Goal: Task Accomplishment & Management: Manage account settings

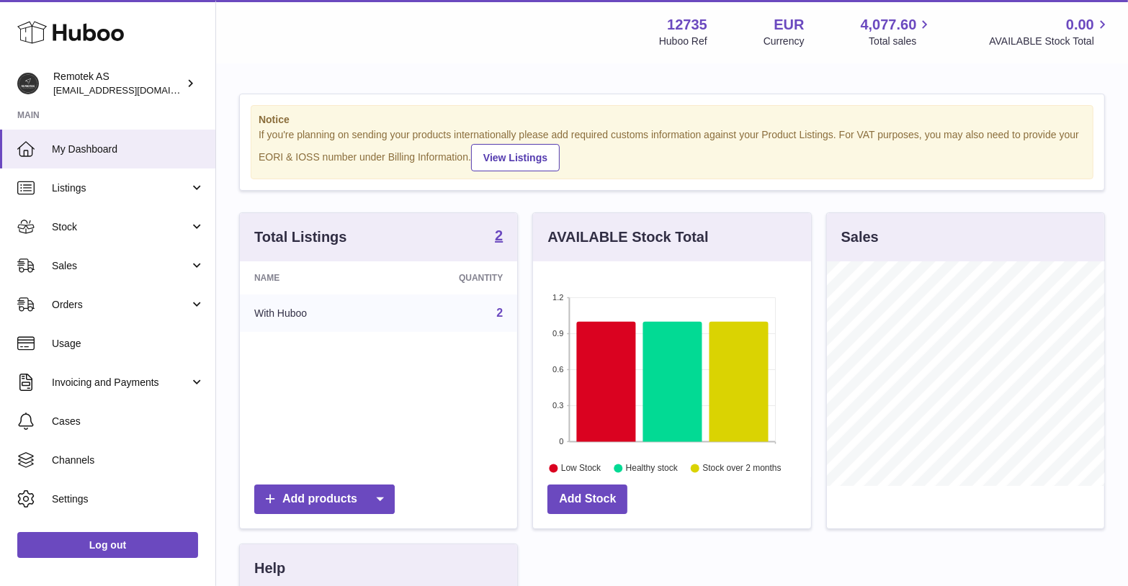
scroll to position [224, 278]
click at [92, 266] on span "Sales" at bounding box center [121, 266] width 138 height 14
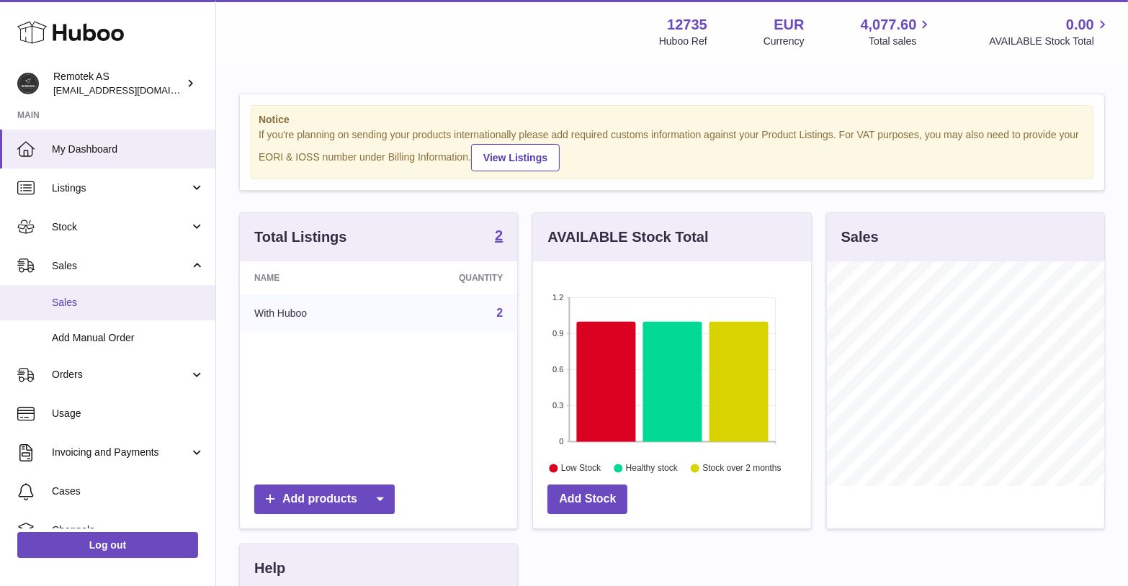
click at [80, 299] on span "Sales" at bounding box center [128, 303] width 153 height 14
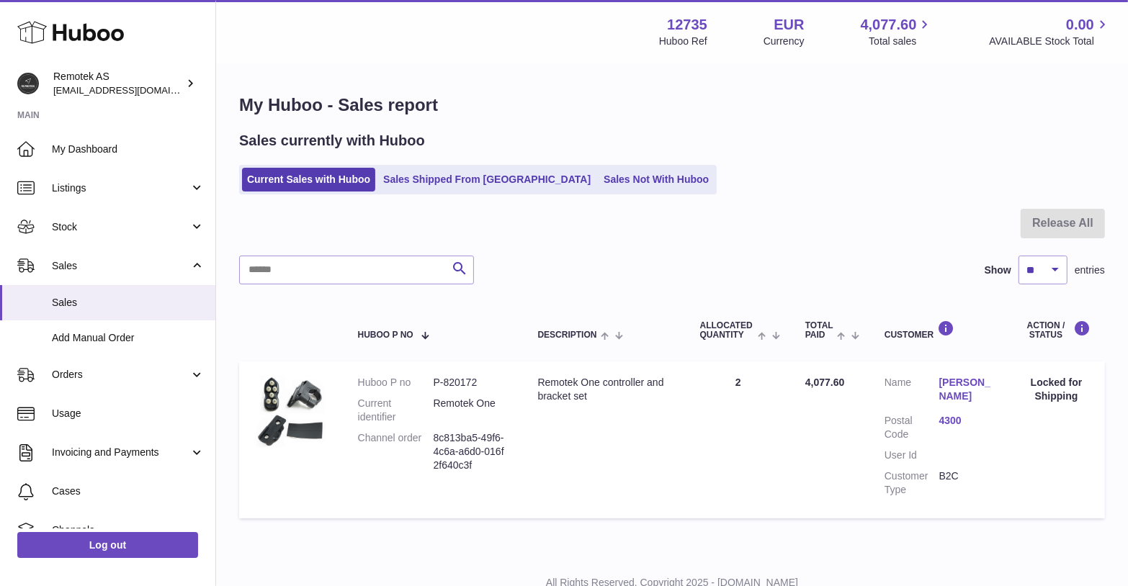
scroll to position [53, 0]
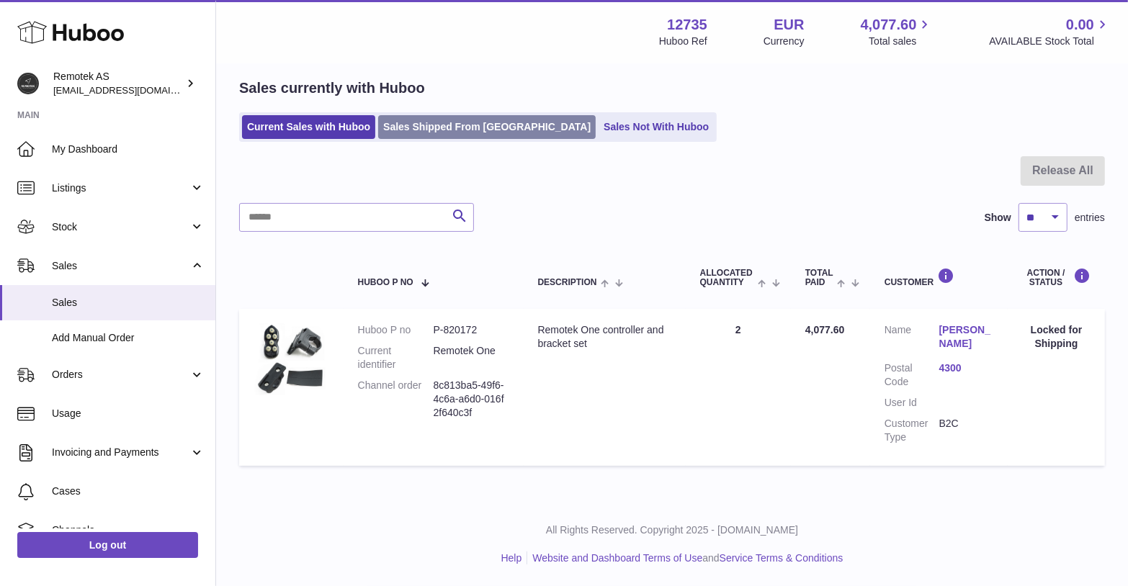
click at [454, 129] on link "Sales Shipped From [GEOGRAPHIC_DATA]" at bounding box center [486, 127] width 217 height 24
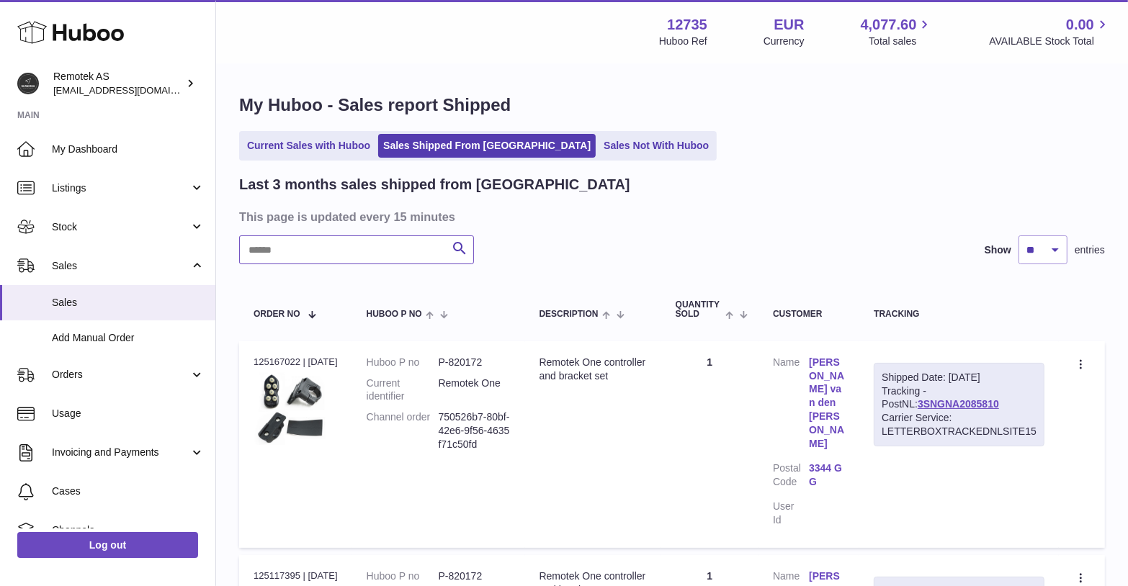
click at [374, 254] on input "text" at bounding box center [356, 250] width 235 height 29
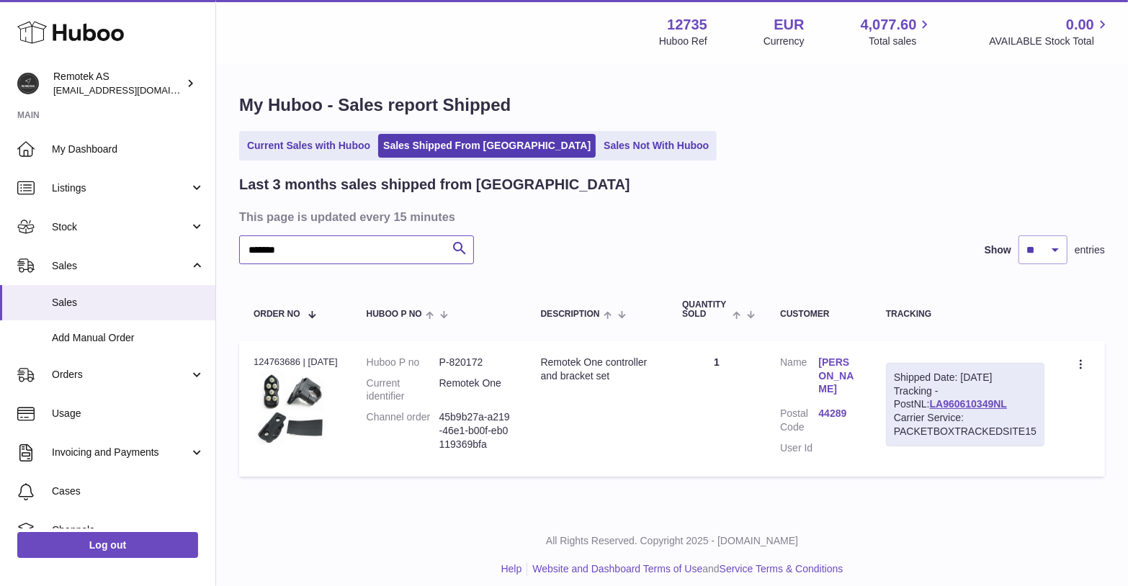
type input "*******"
click at [830, 369] on link "[PERSON_NAME]" at bounding box center [838, 376] width 38 height 41
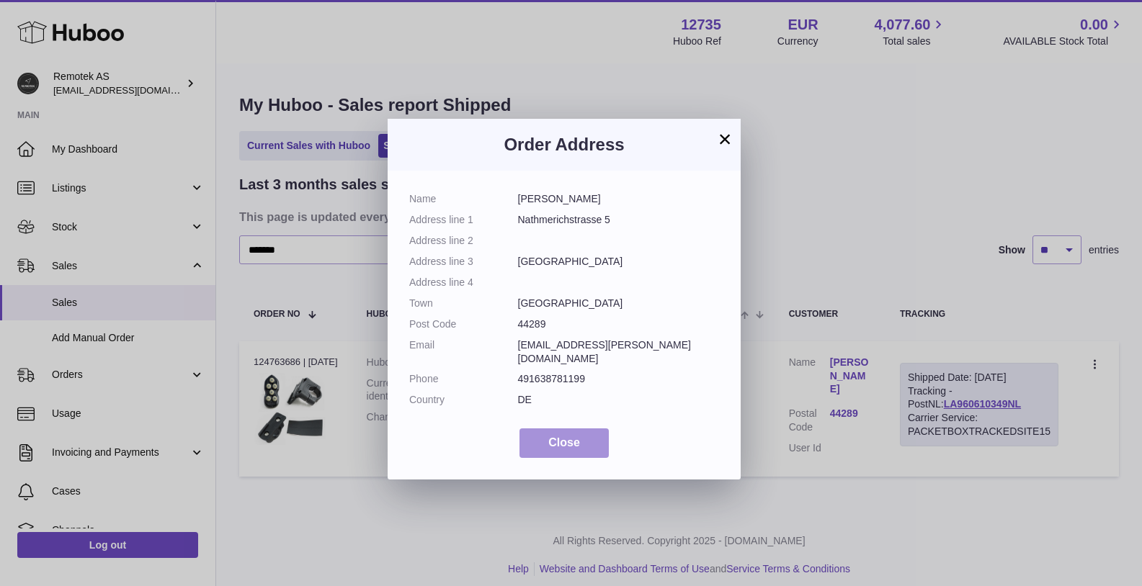
click at [565, 443] on button "Close" at bounding box center [563, 444] width 89 height 30
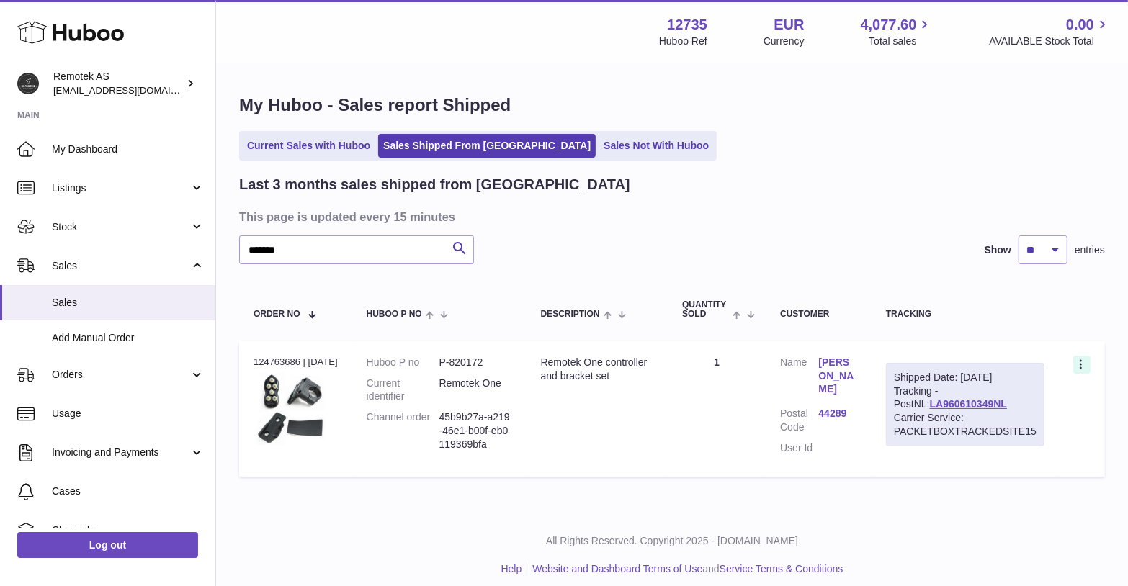
click at [1077, 359] on icon at bounding box center [1082, 366] width 17 height 14
click at [1000, 426] on li "Duplicate Order" at bounding box center [1018, 427] width 144 height 31
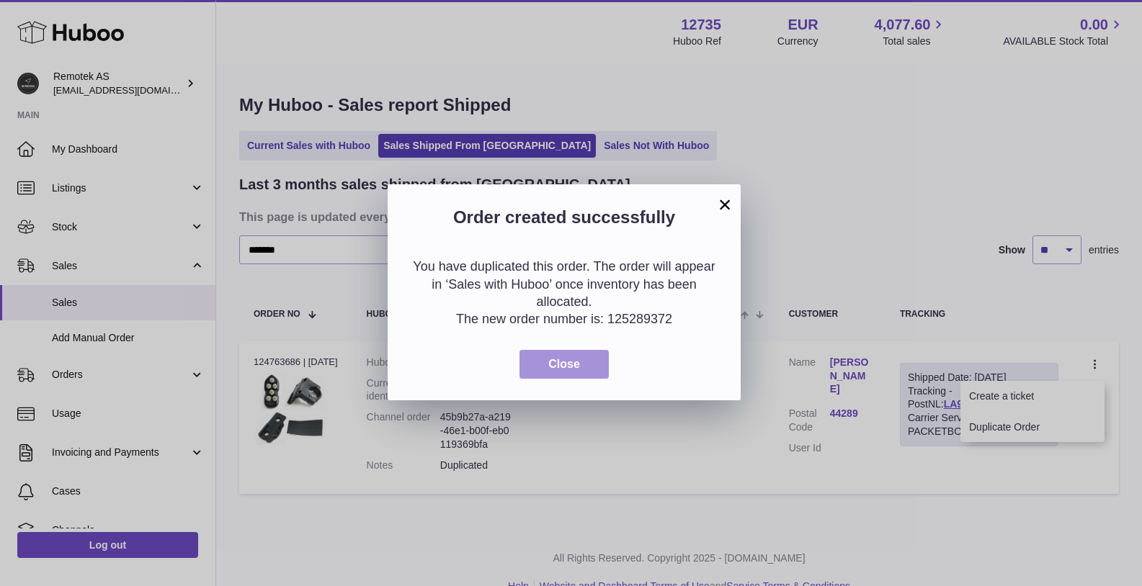
click at [573, 360] on span "Close" at bounding box center [564, 364] width 32 height 12
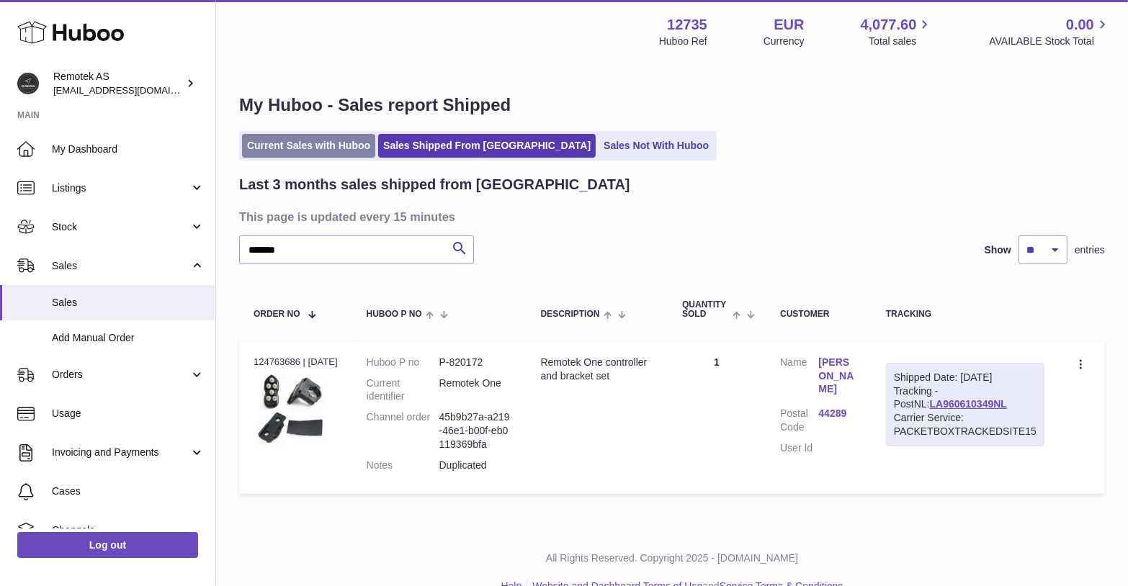
click at [323, 143] on link "Current Sales with Huboo" at bounding box center [308, 146] width 133 height 24
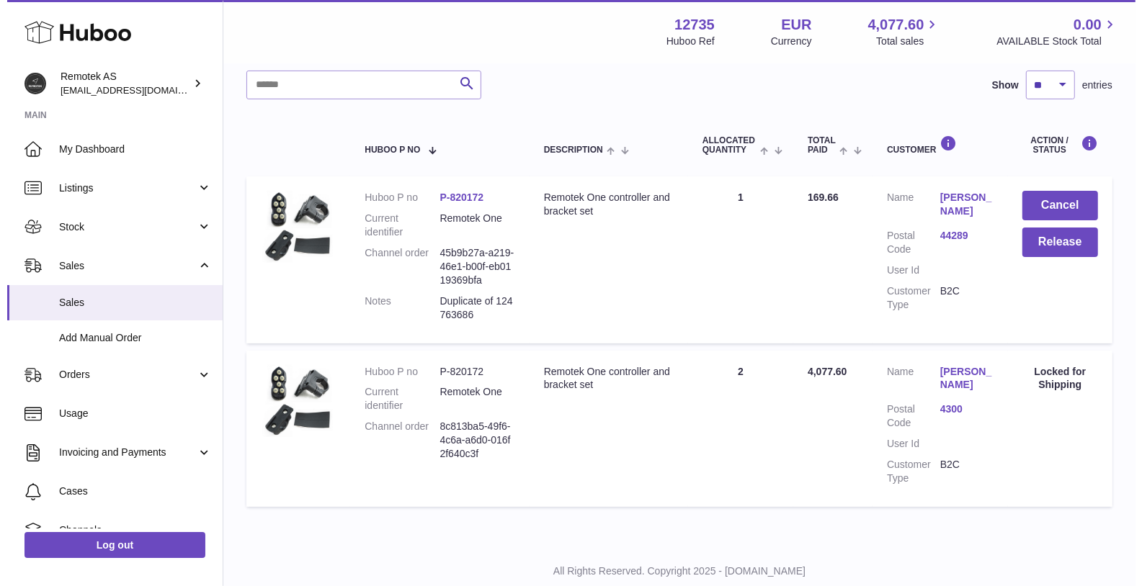
scroll to position [184, 0]
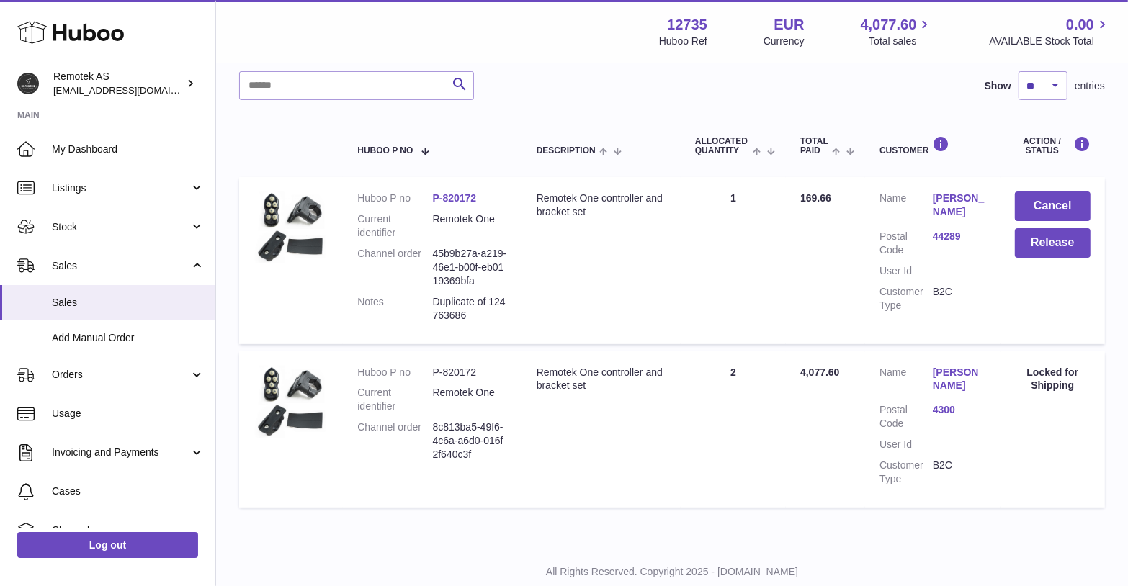
click at [946, 204] on link "[PERSON_NAME]" at bounding box center [959, 205] width 53 height 27
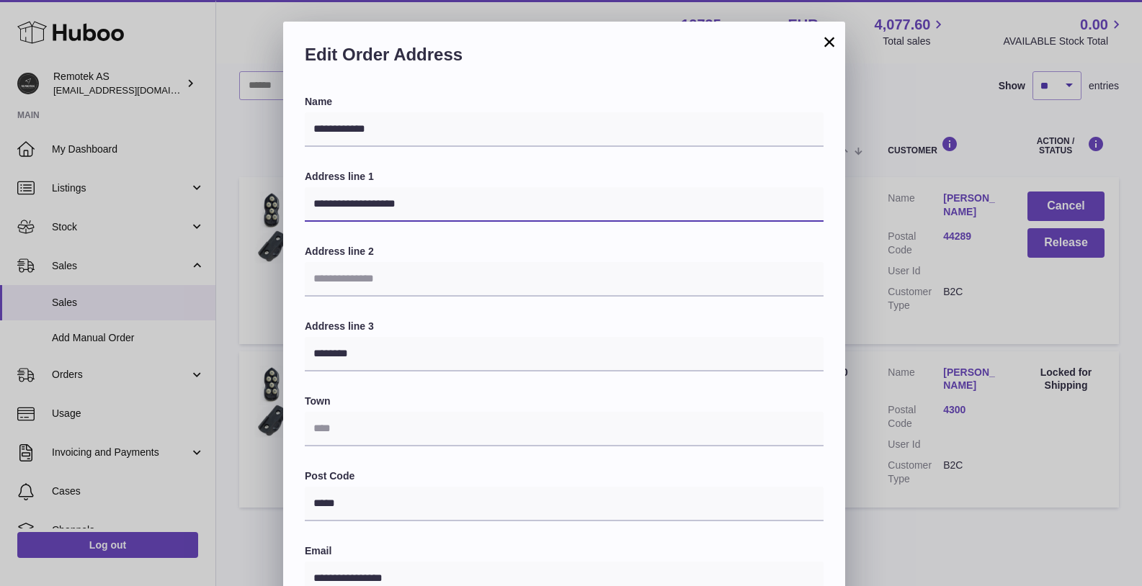
drag, startPoint x: 316, startPoint y: 202, endPoint x: 471, endPoint y: 202, distance: 154.8
click at [471, 202] on input "**********" at bounding box center [564, 204] width 519 height 35
paste input "text"
click at [334, 203] on input "**********" at bounding box center [564, 204] width 519 height 35
click at [390, 206] on input "**********" at bounding box center [564, 204] width 519 height 35
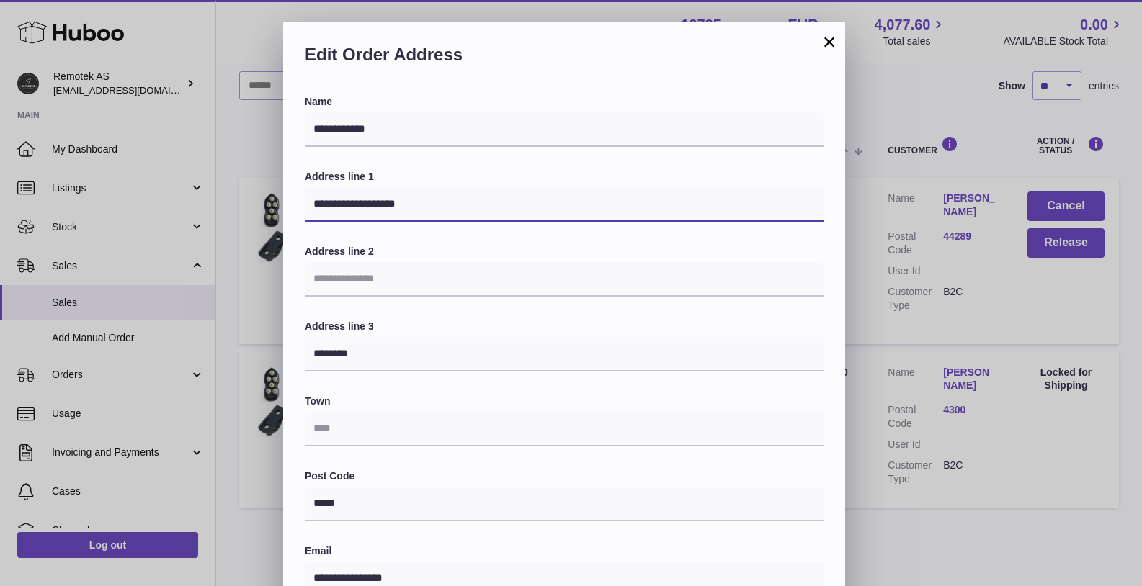
type input "**********"
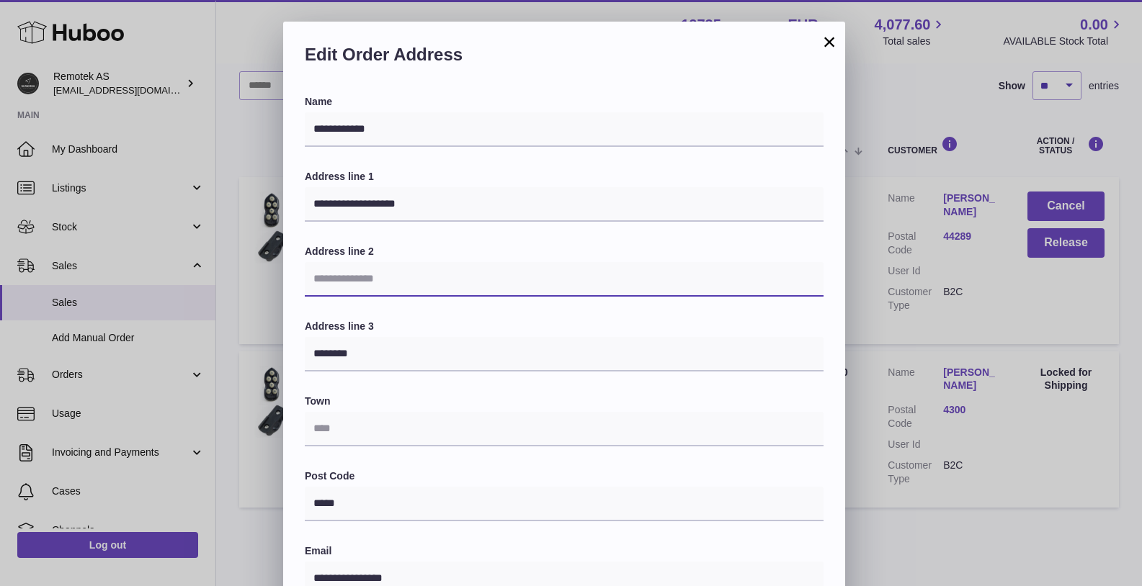
click at [371, 271] on input "text" at bounding box center [564, 279] width 519 height 35
paste input "**********"
type input "**********"
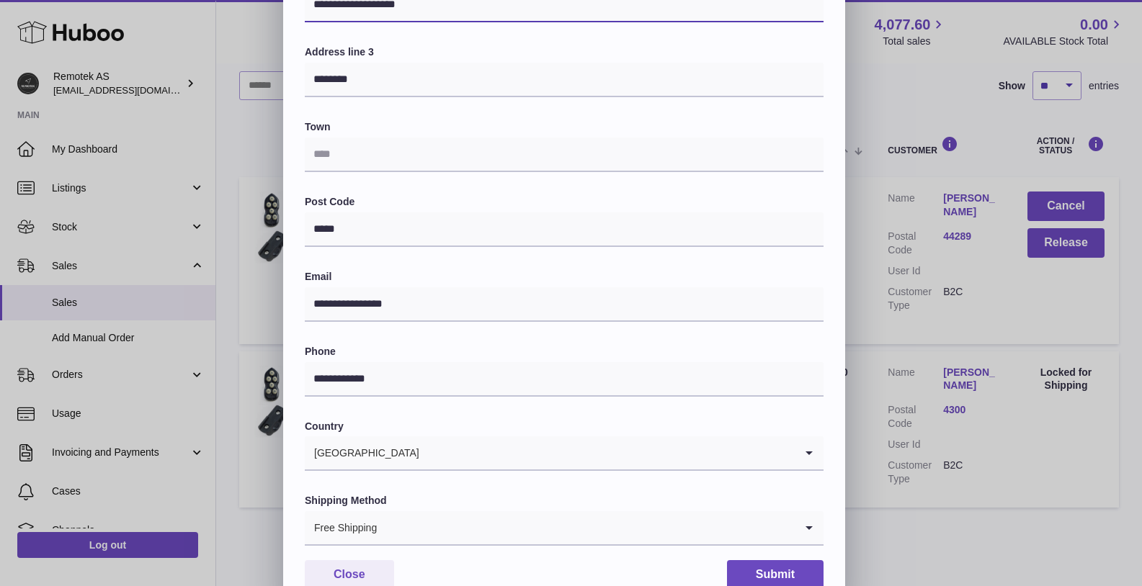
scroll to position [321, 0]
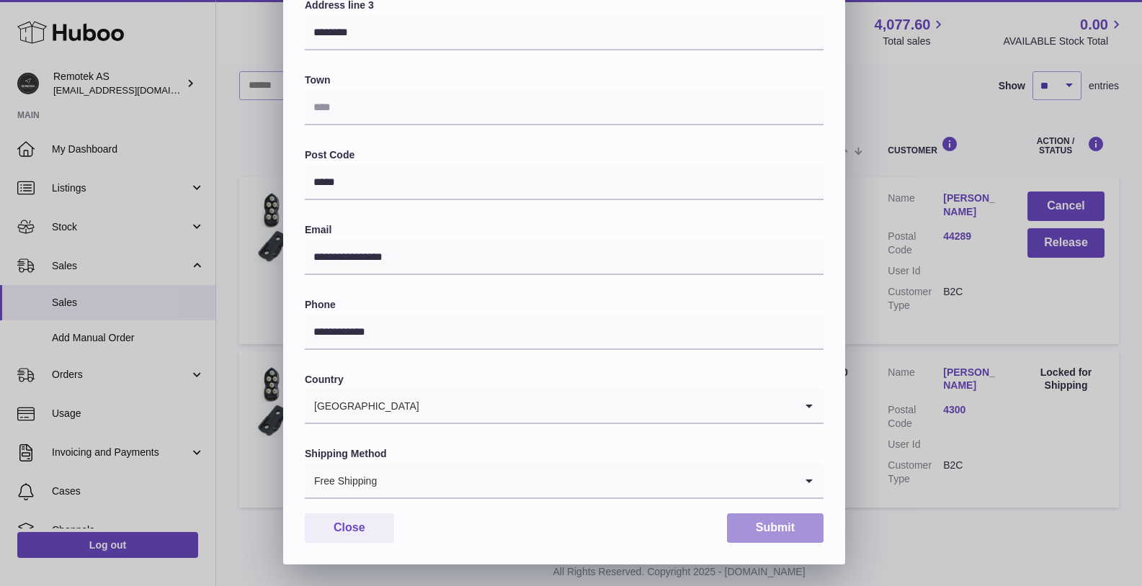
click at [767, 533] on button "Submit" at bounding box center [775, 528] width 97 height 30
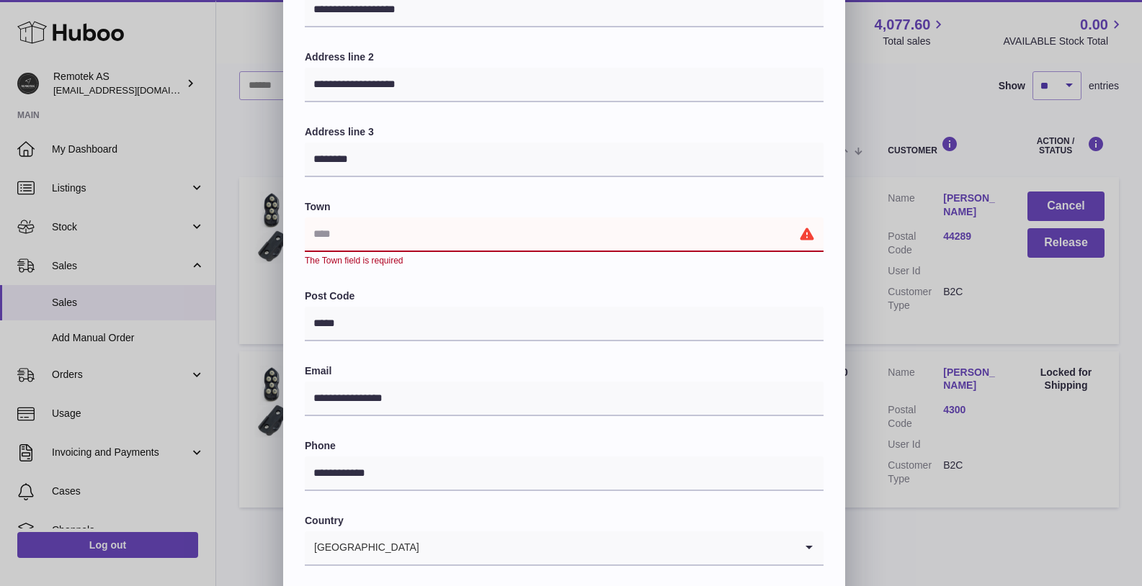
scroll to position [185, 0]
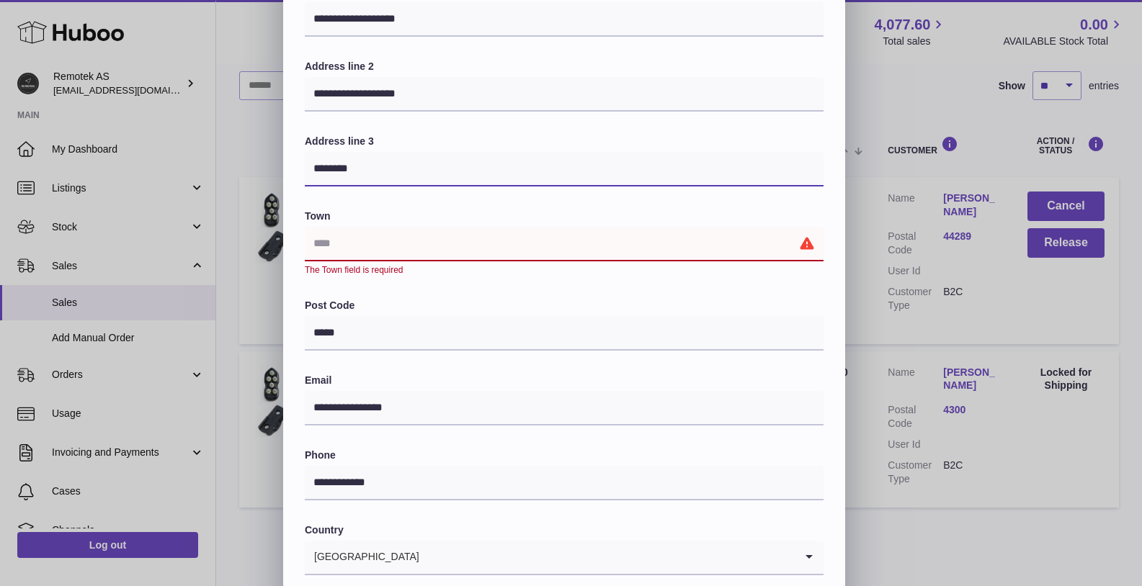
click at [336, 166] on input "********" at bounding box center [564, 169] width 519 height 35
click at [346, 248] on input "text" at bounding box center [564, 244] width 519 height 35
paste input "********"
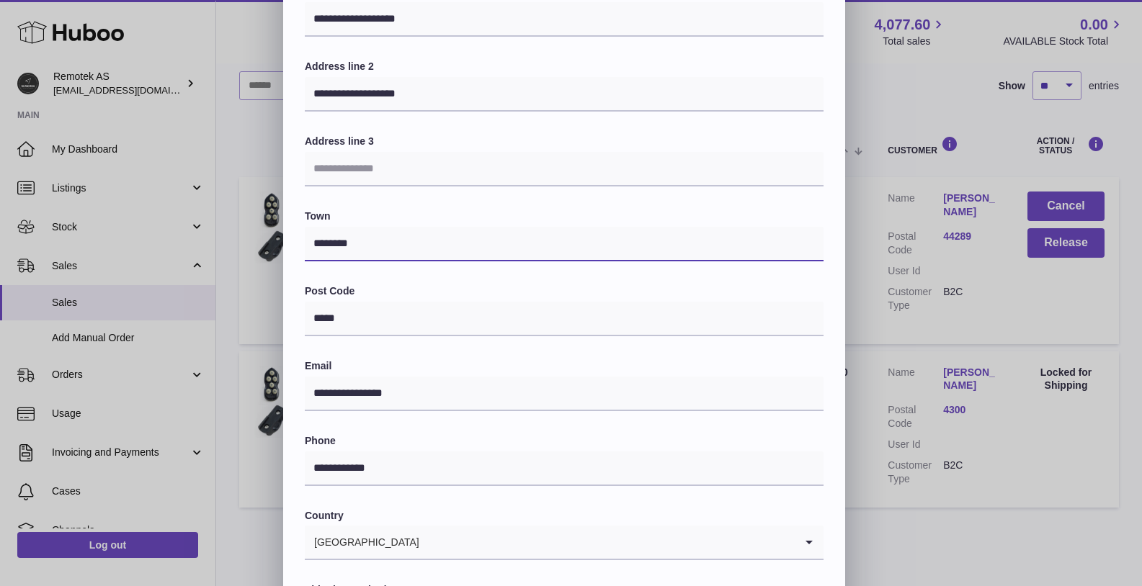
scroll to position [321, 0]
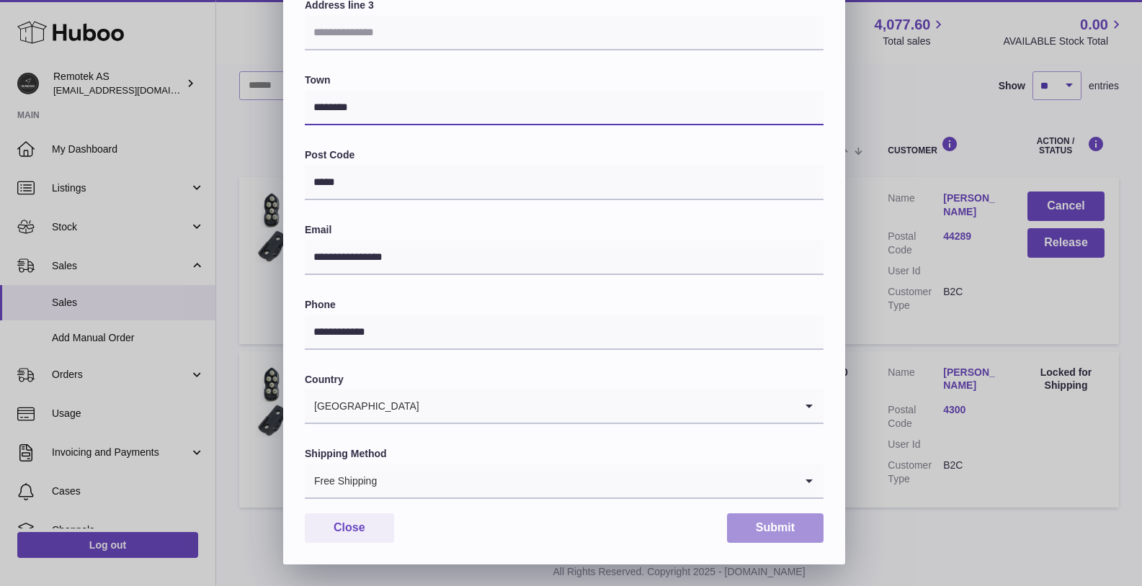
type input "********"
click at [791, 523] on button "Submit" at bounding box center [775, 528] width 97 height 30
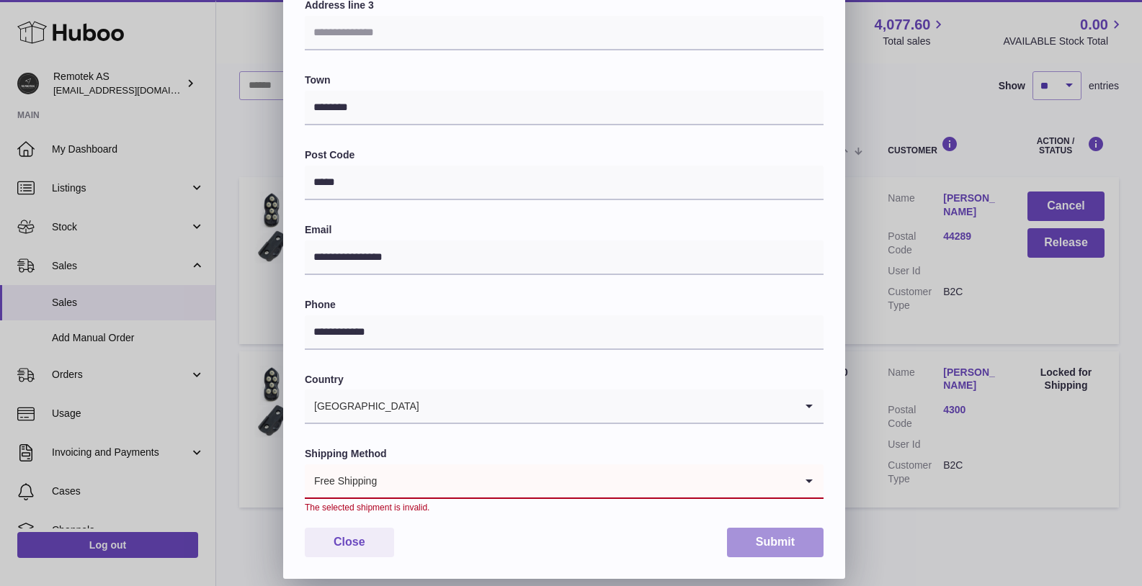
scroll to position [336, 0]
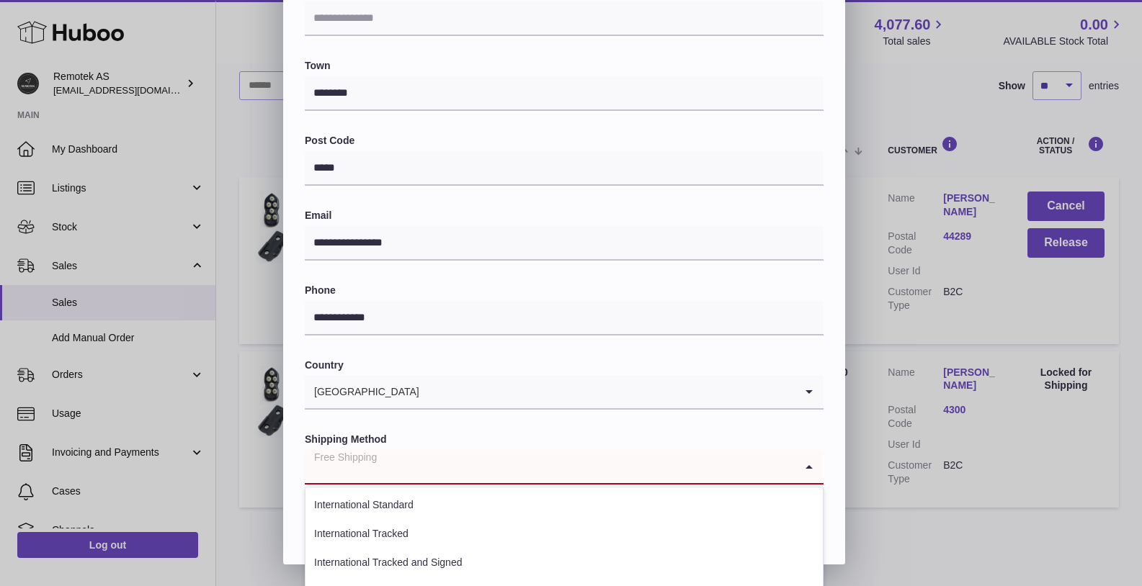
click at [538, 468] on input "Search for option" at bounding box center [550, 466] width 490 height 33
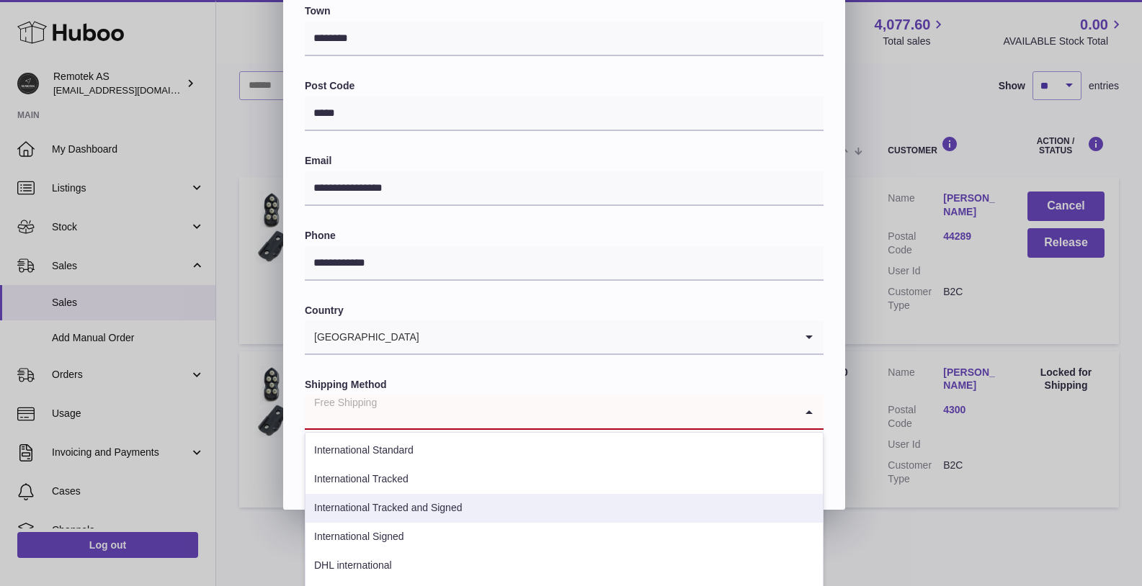
scroll to position [418, 0]
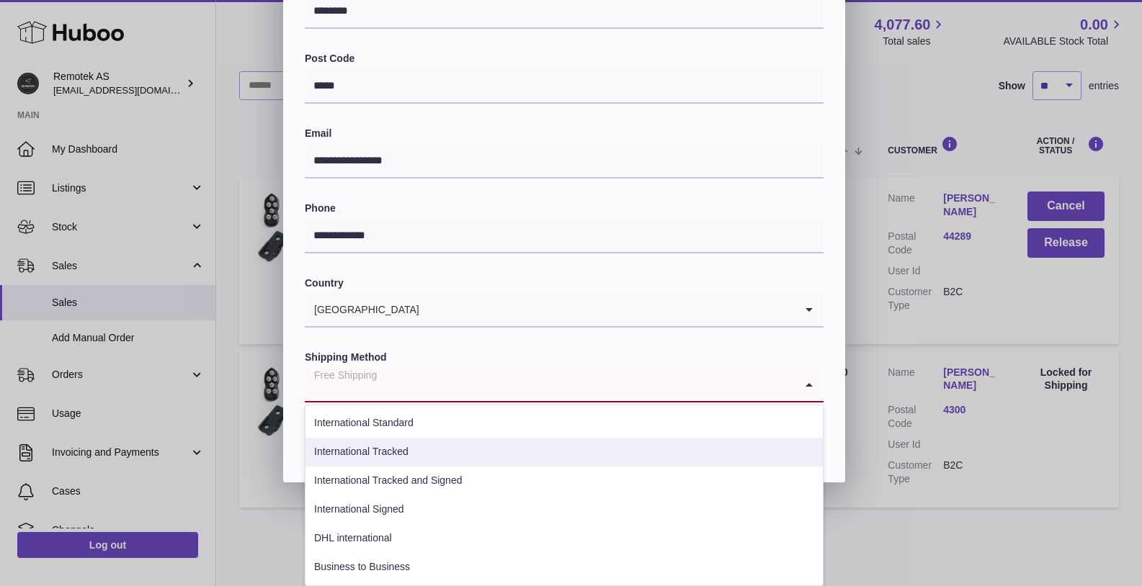
click at [411, 450] on li "International Tracked" at bounding box center [563, 452] width 517 height 29
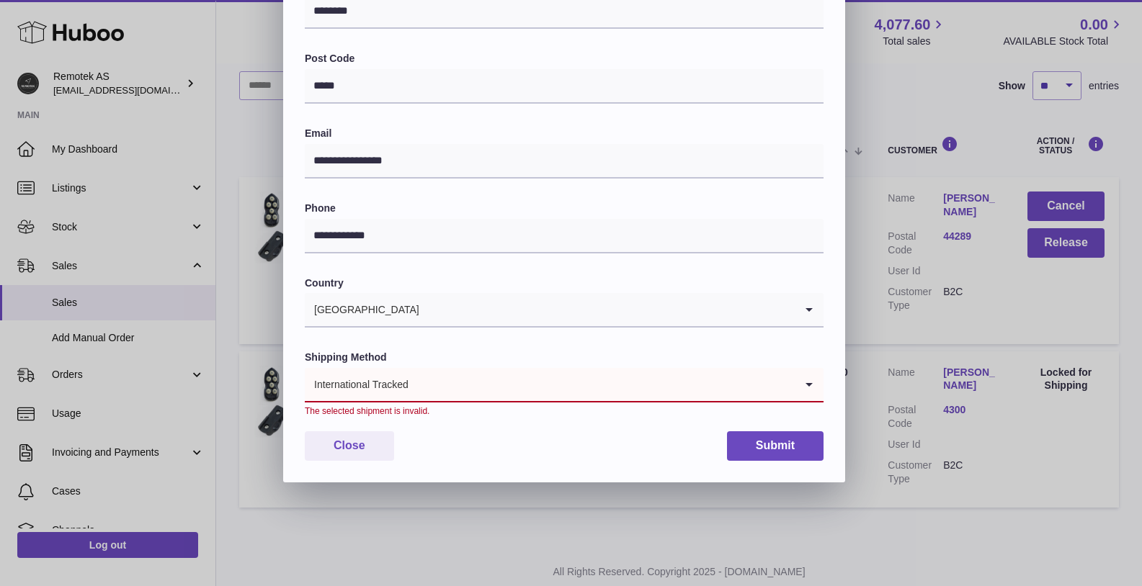
scroll to position [336, 0]
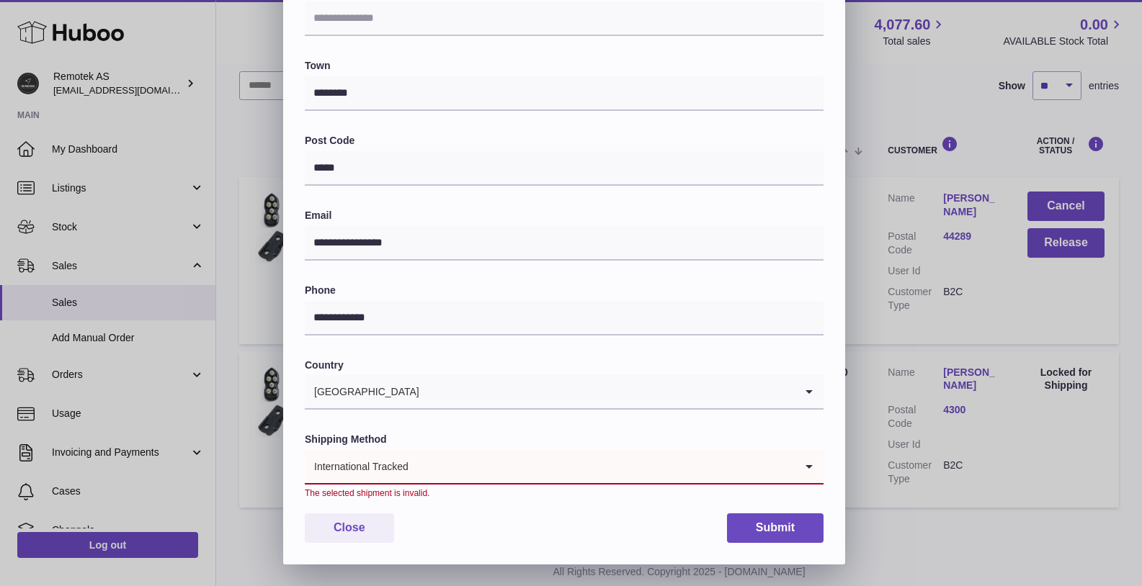
click at [498, 472] on input "Search for option" at bounding box center [601, 466] width 385 height 33
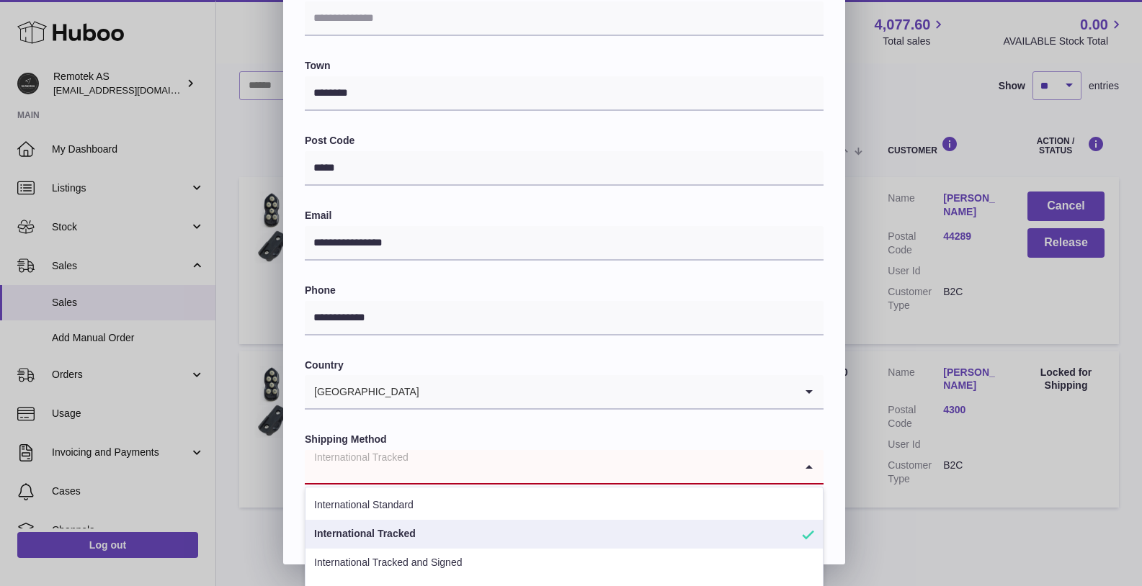
scroll to position [418, 0]
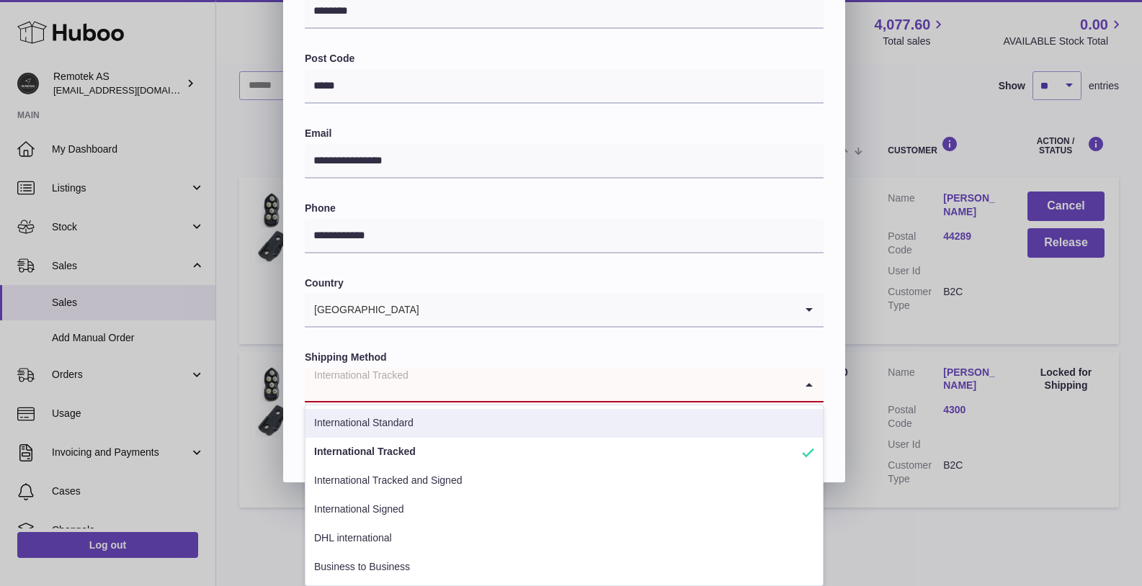
click at [489, 422] on li "International Standard" at bounding box center [563, 423] width 517 height 29
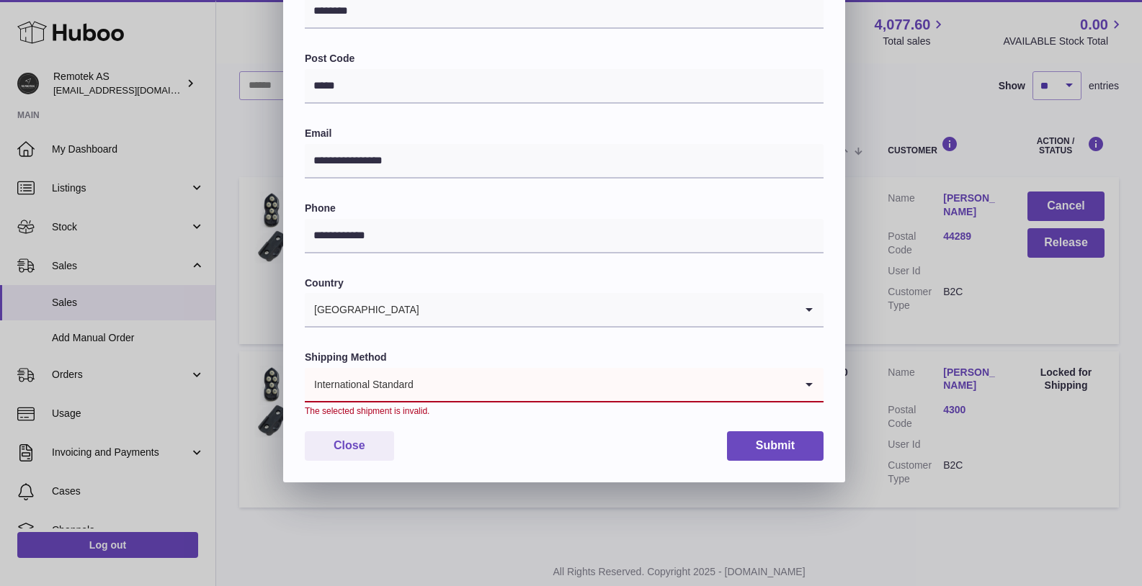
scroll to position [336, 0]
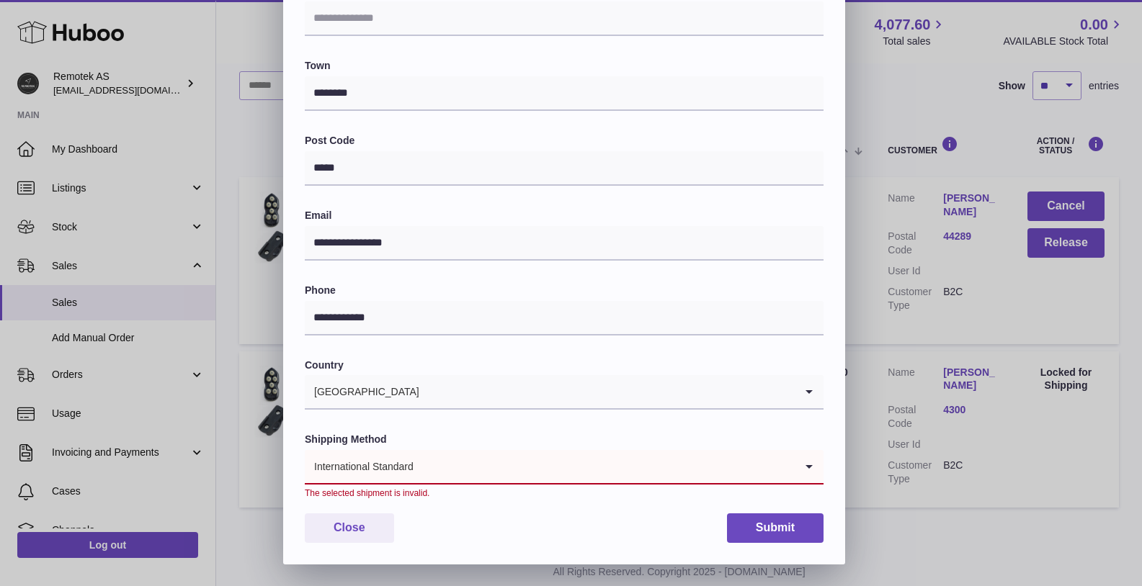
click at [487, 477] on input "Search for option" at bounding box center [604, 466] width 380 height 33
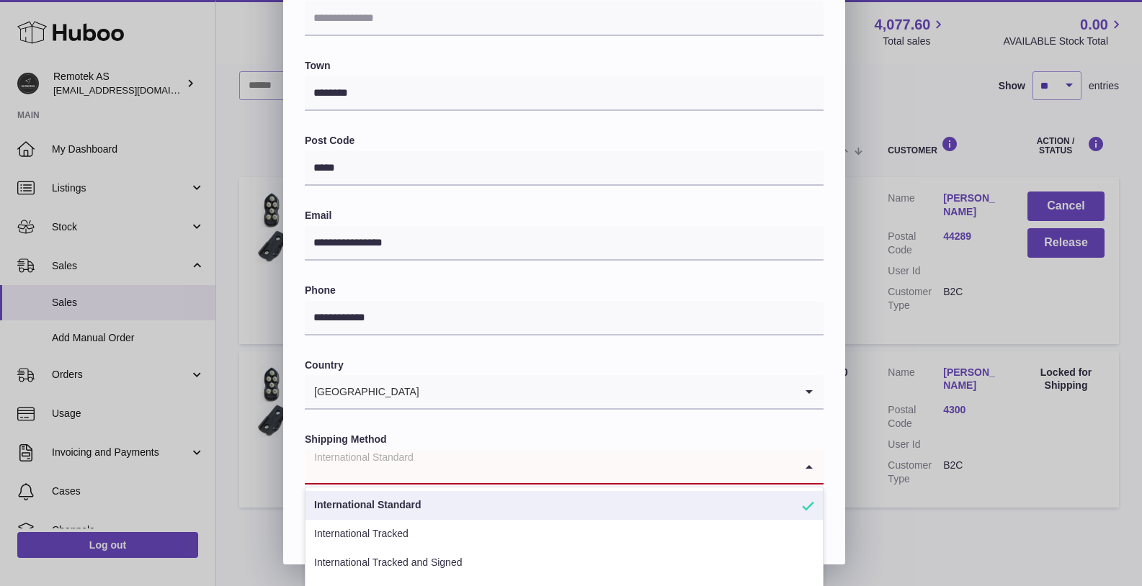
scroll to position [418, 0]
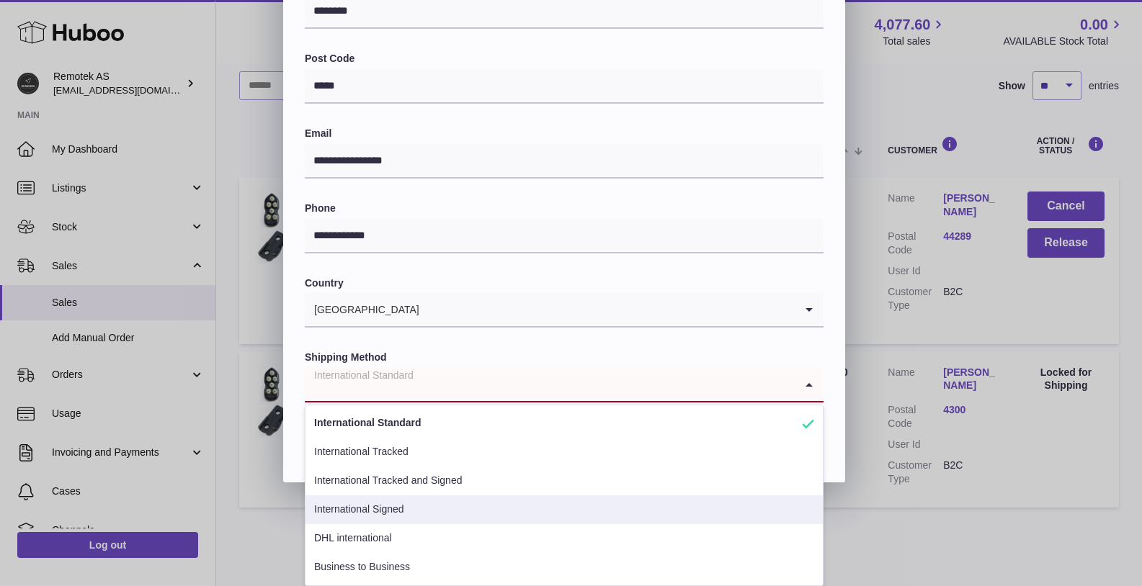
click at [411, 507] on li "International Signed" at bounding box center [563, 509] width 517 height 29
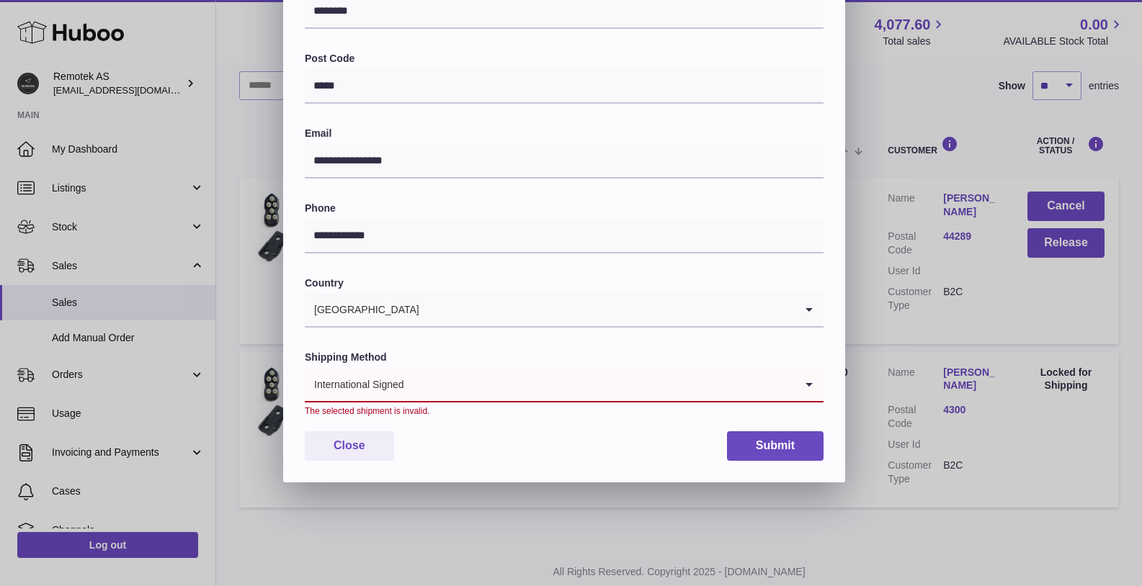
scroll to position [336, 0]
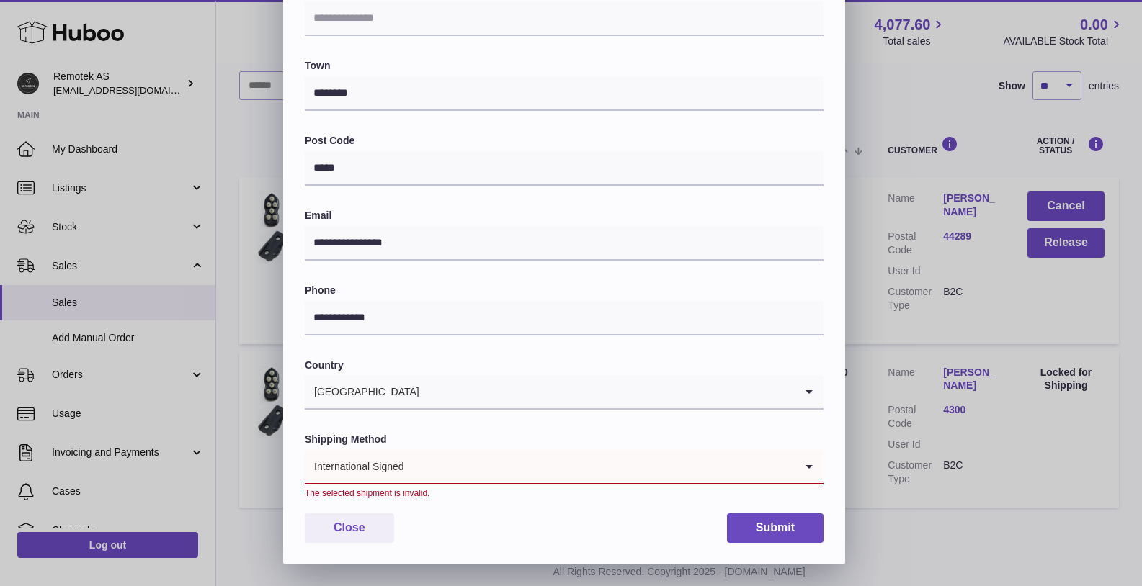
click at [443, 465] on input "Search for option" at bounding box center [600, 466] width 390 height 33
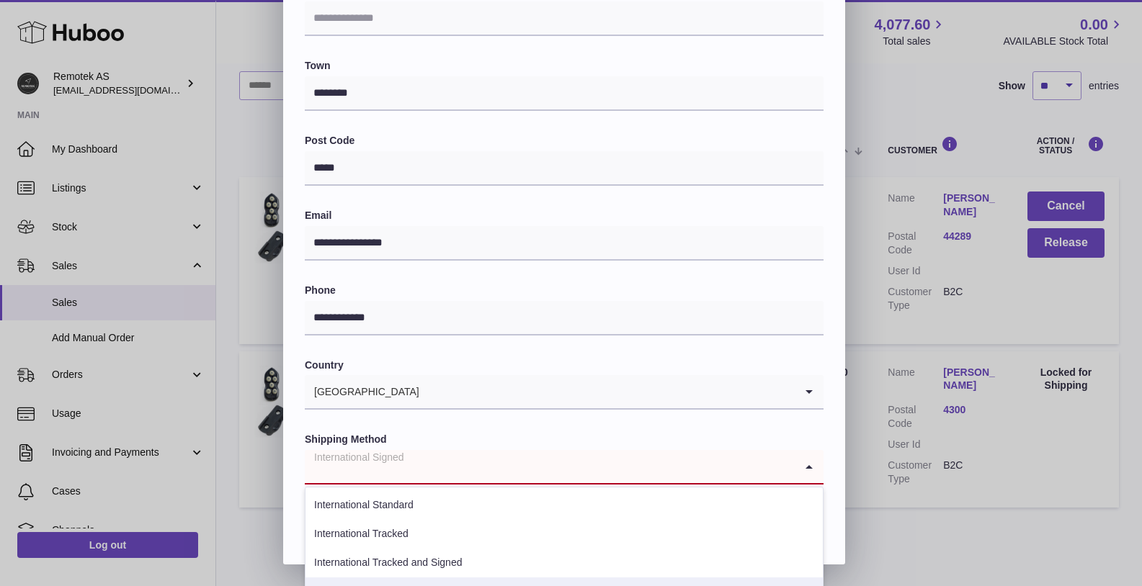
scroll to position [418, 0]
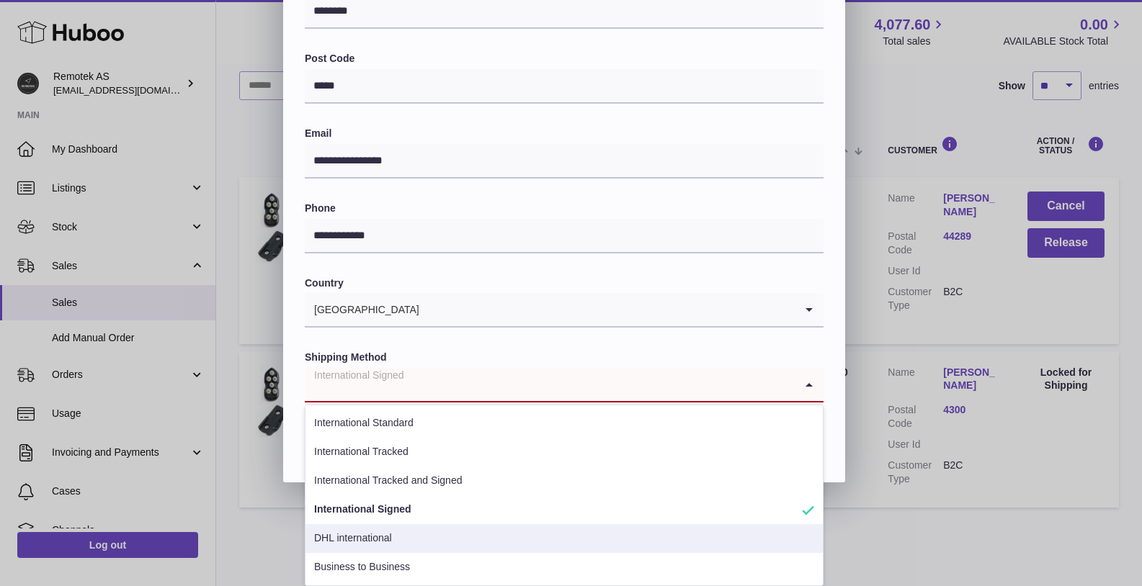
click at [404, 535] on li "DHL international" at bounding box center [563, 538] width 517 height 29
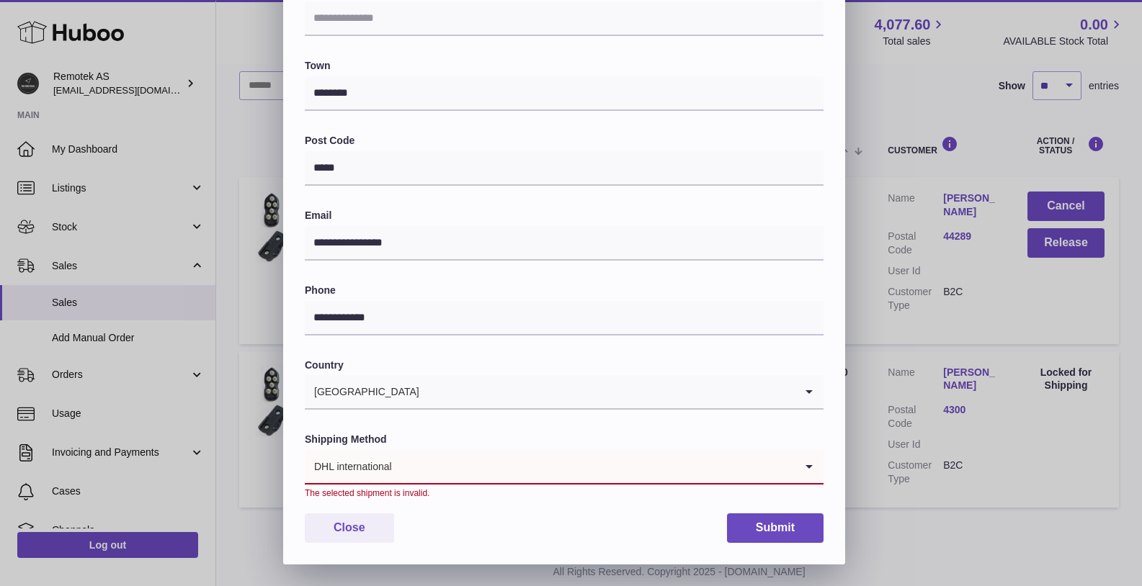
scroll to position [336, 0]
click at [462, 471] on input "Search for option" at bounding box center [594, 466] width 402 height 33
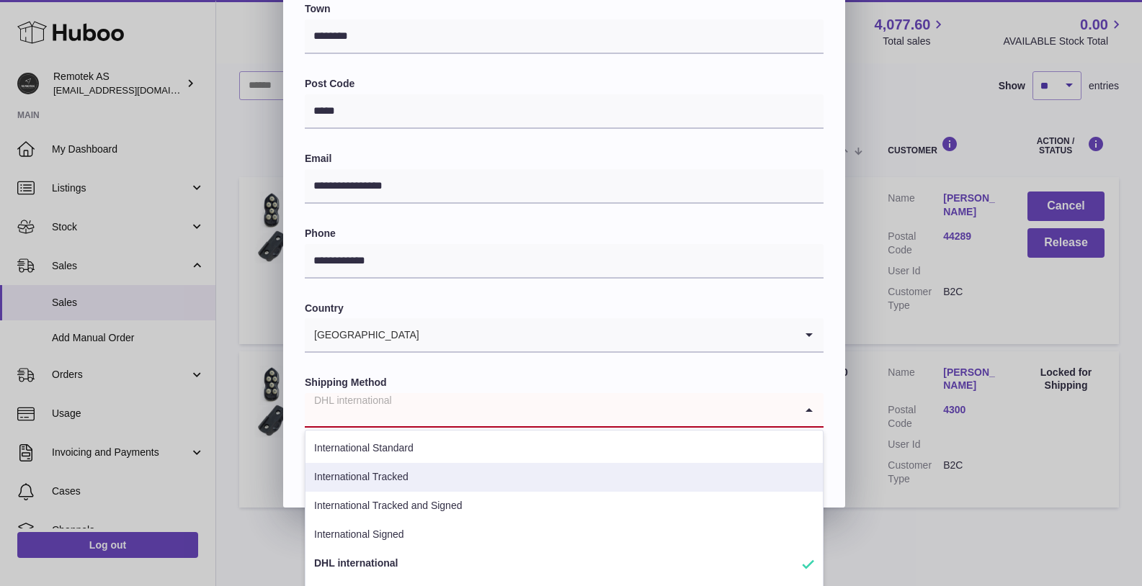
scroll to position [418, 0]
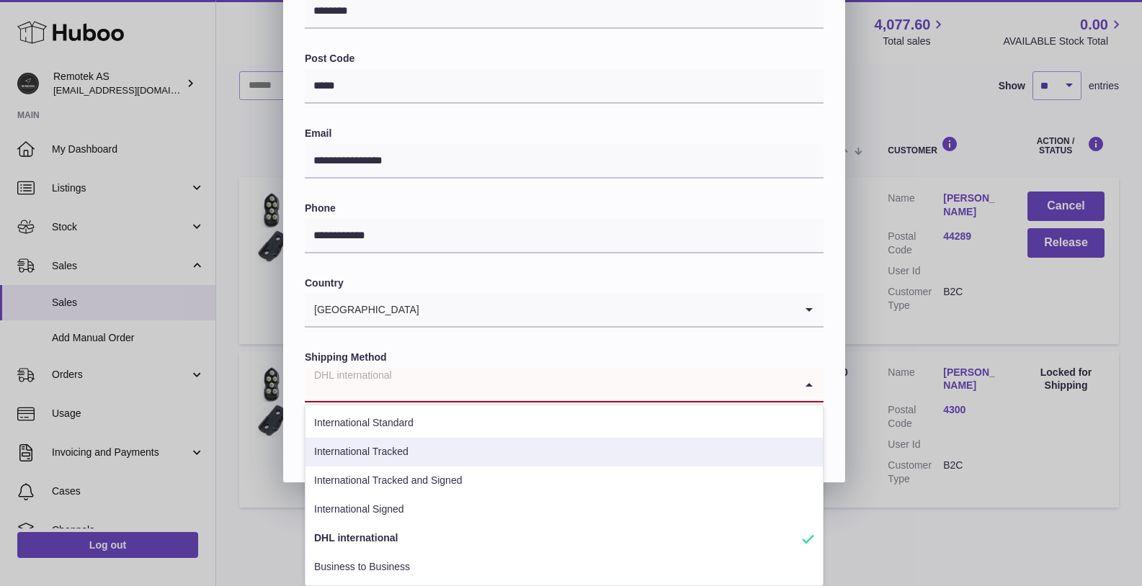
click at [403, 452] on li "International Tracked" at bounding box center [563, 452] width 517 height 29
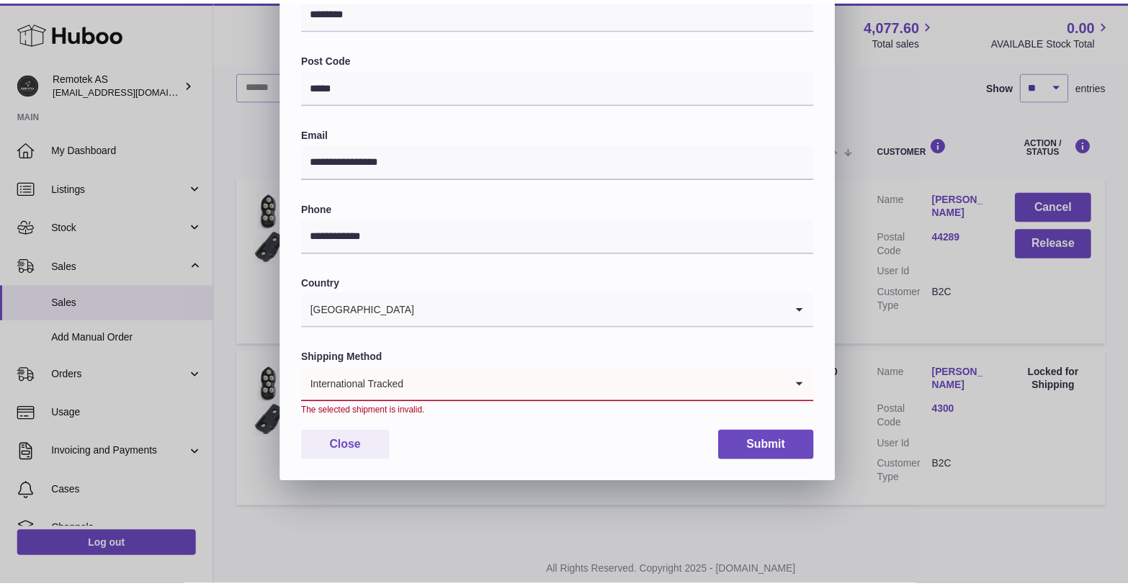
scroll to position [336, 0]
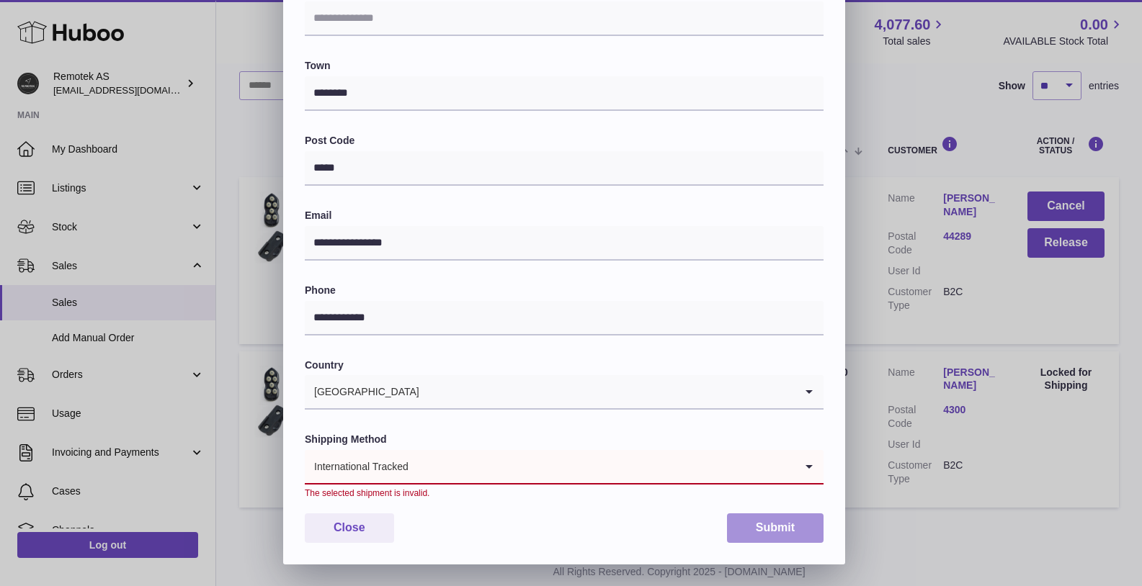
click at [768, 529] on button "Submit" at bounding box center [775, 528] width 97 height 30
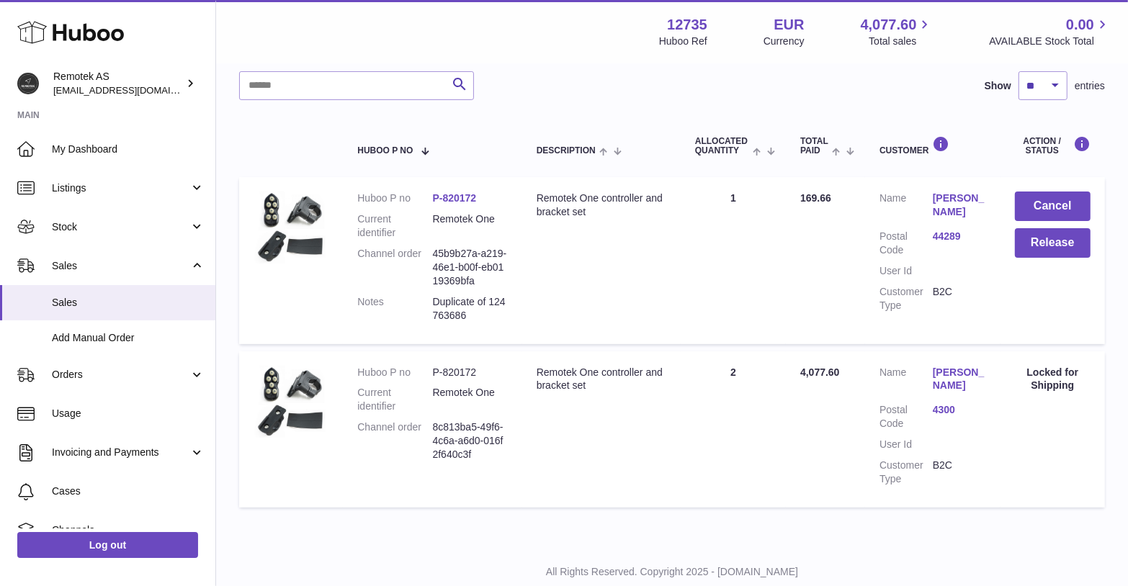
click at [939, 202] on link "[PERSON_NAME]" at bounding box center [959, 205] width 53 height 27
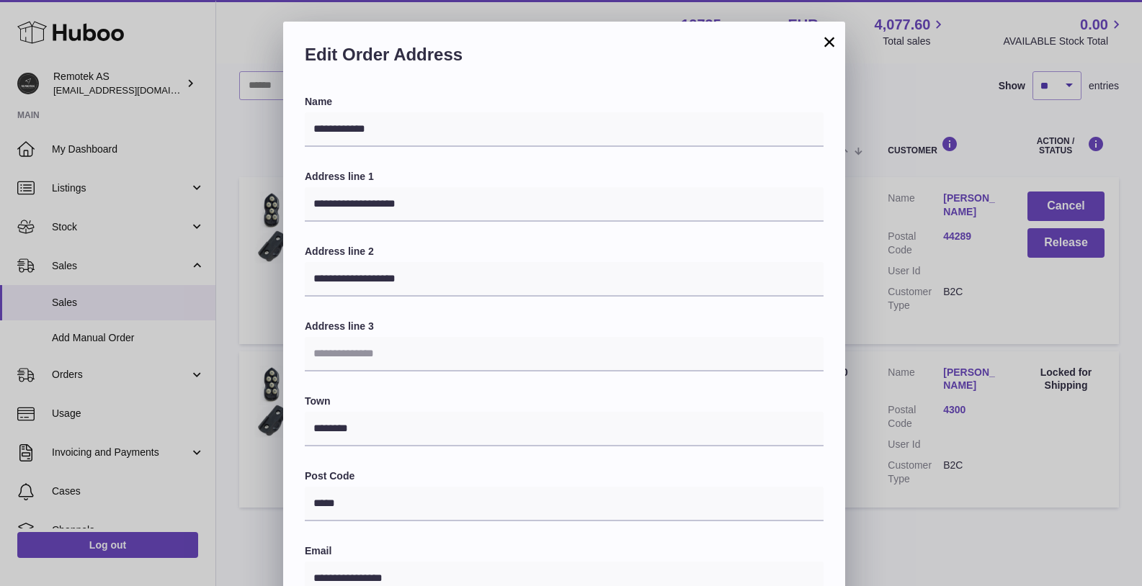
scroll to position [321, 0]
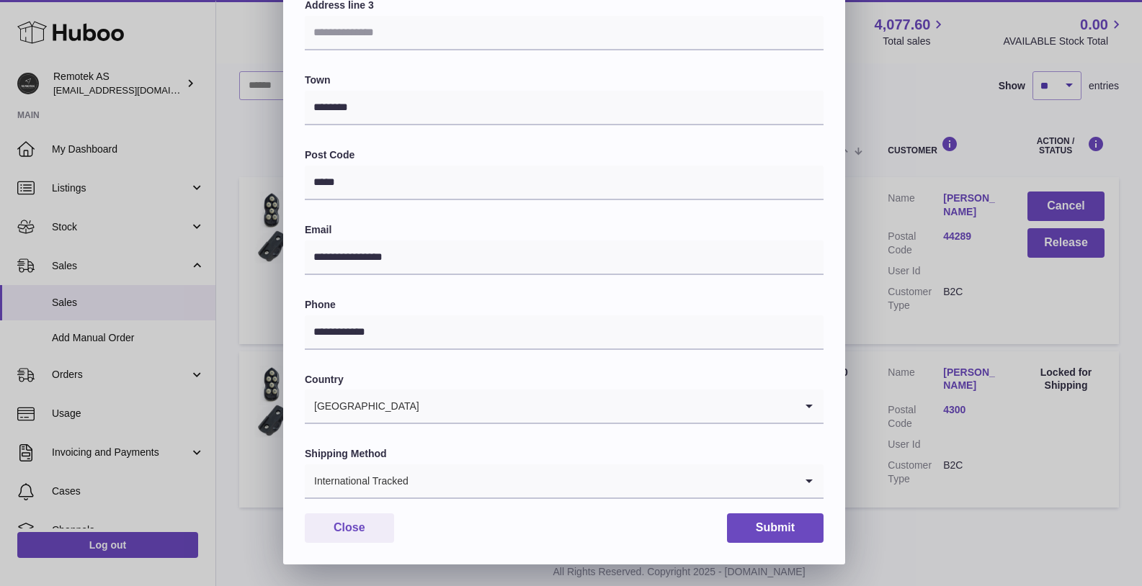
click at [380, 483] on div "International Tracked" at bounding box center [550, 481] width 490 height 33
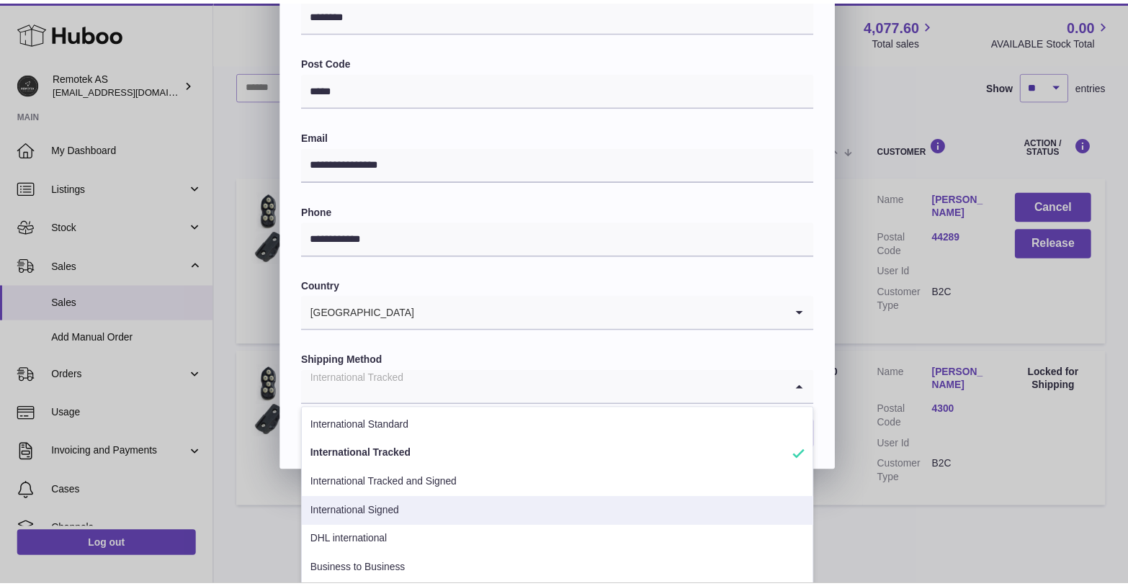
scroll to position [418, 0]
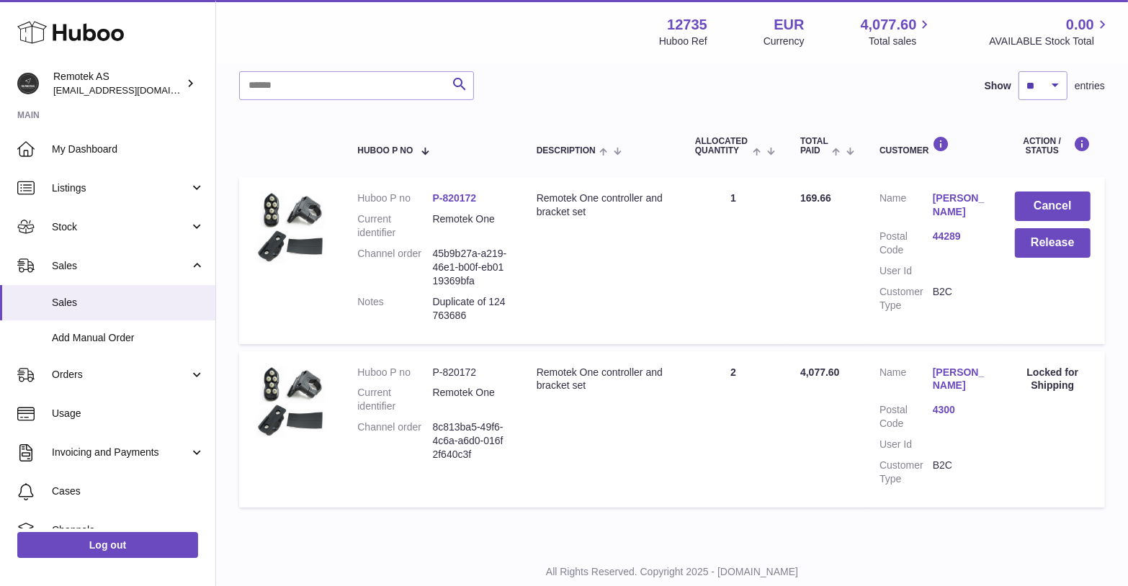
click at [917, 99] on div at bounding box center [564, 293] width 1128 height 586
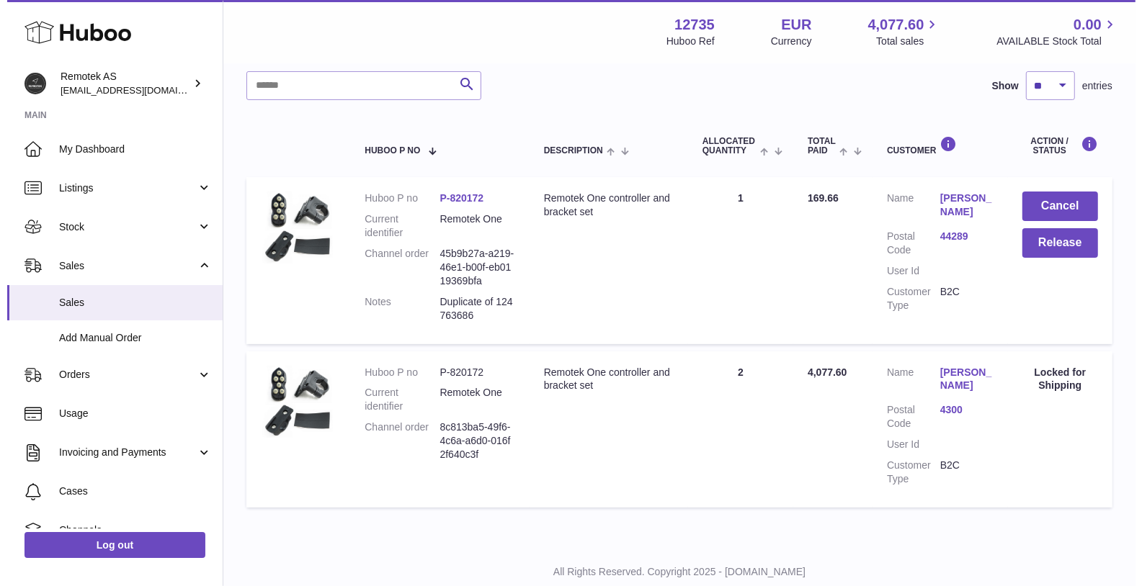
scroll to position [0, 0]
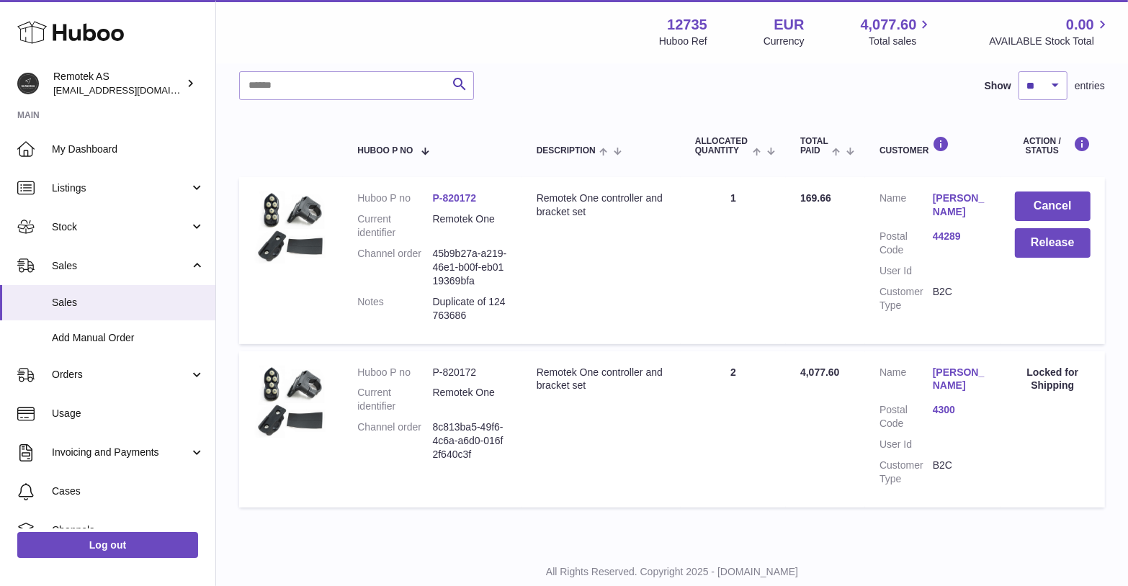
click at [947, 197] on link "[PERSON_NAME]" at bounding box center [959, 205] width 53 height 27
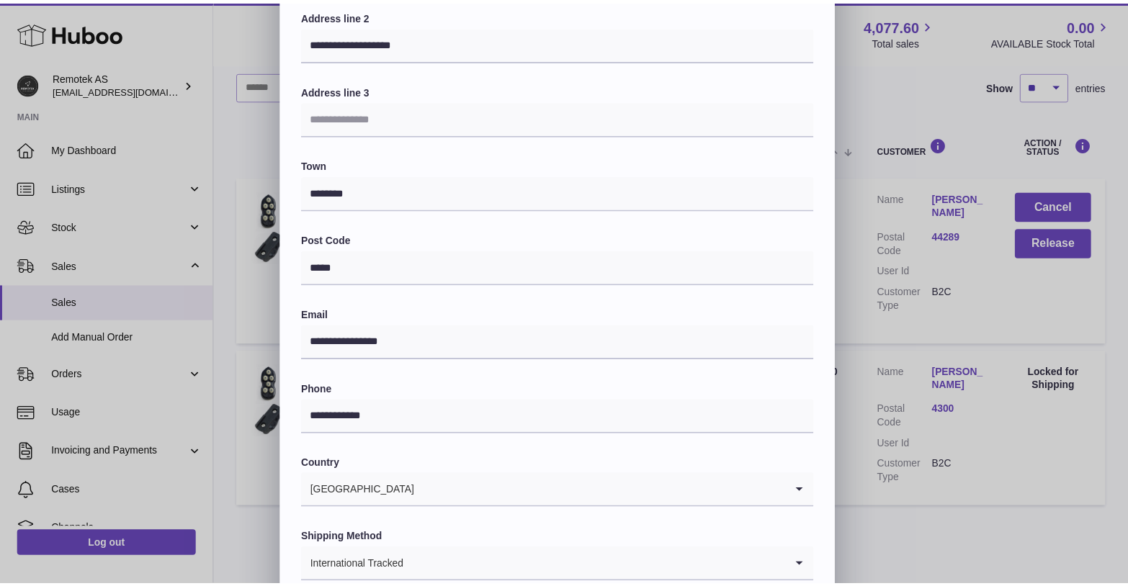
scroll to position [321, 0]
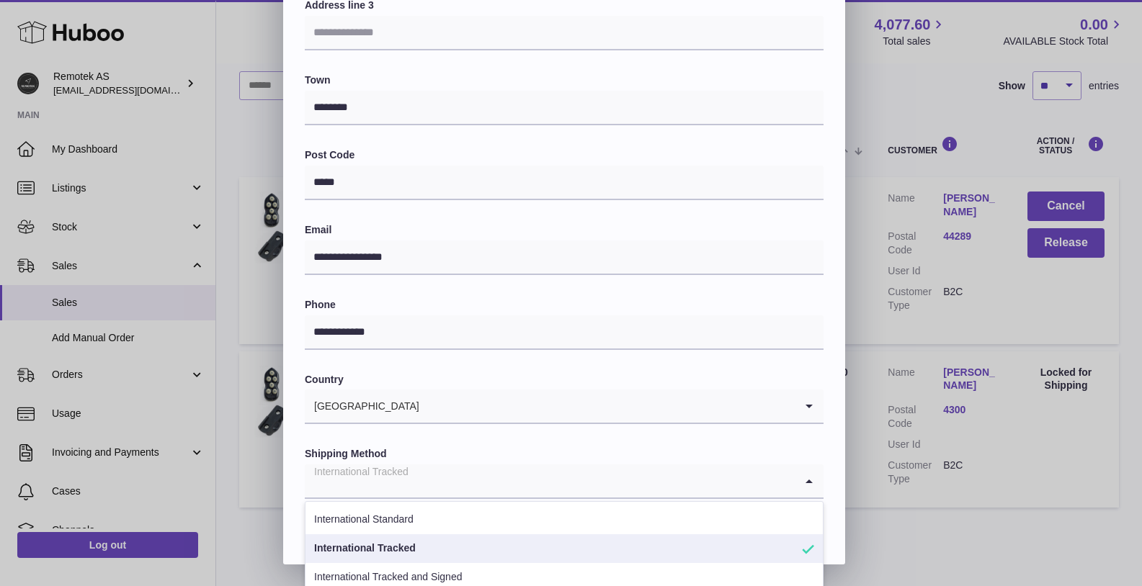
click at [421, 477] on input "Search for option" at bounding box center [550, 481] width 490 height 33
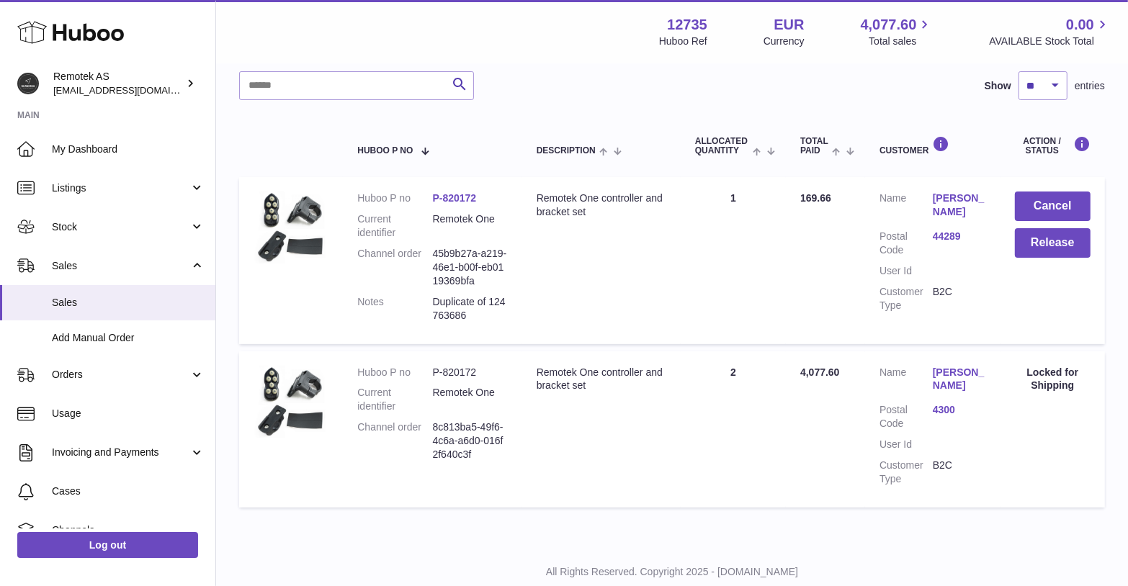
click at [892, 118] on div "**********" at bounding box center [564, 132] width 1128 height 864
click at [1046, 240] on button "Release" at bounding box center [1053, 243] width 76 height 30
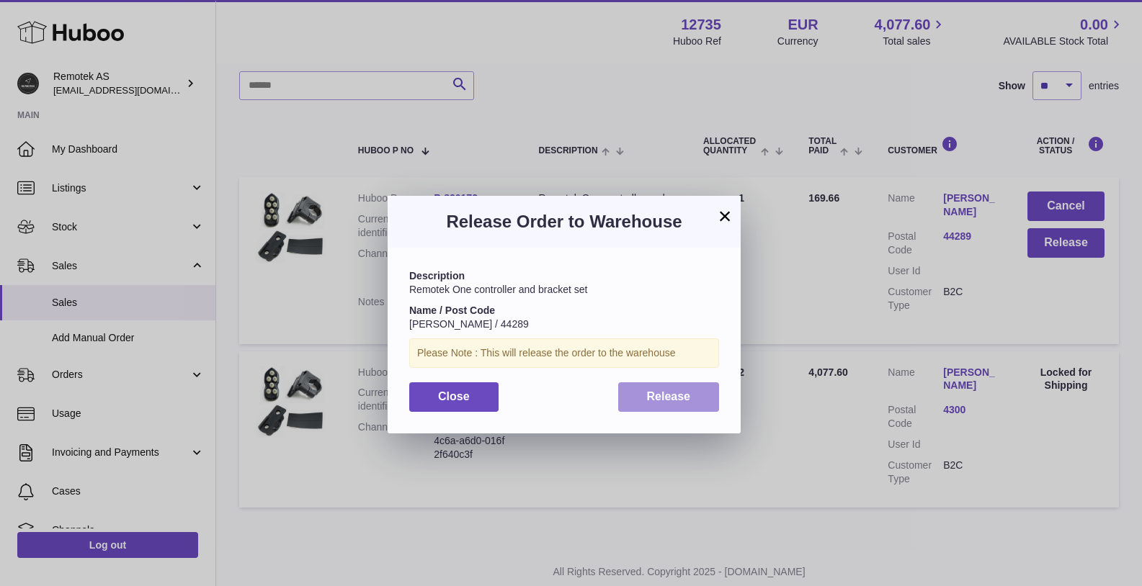
click at [670, 395] on span "Release" at bounding box center [669, 396] width 44 height 12
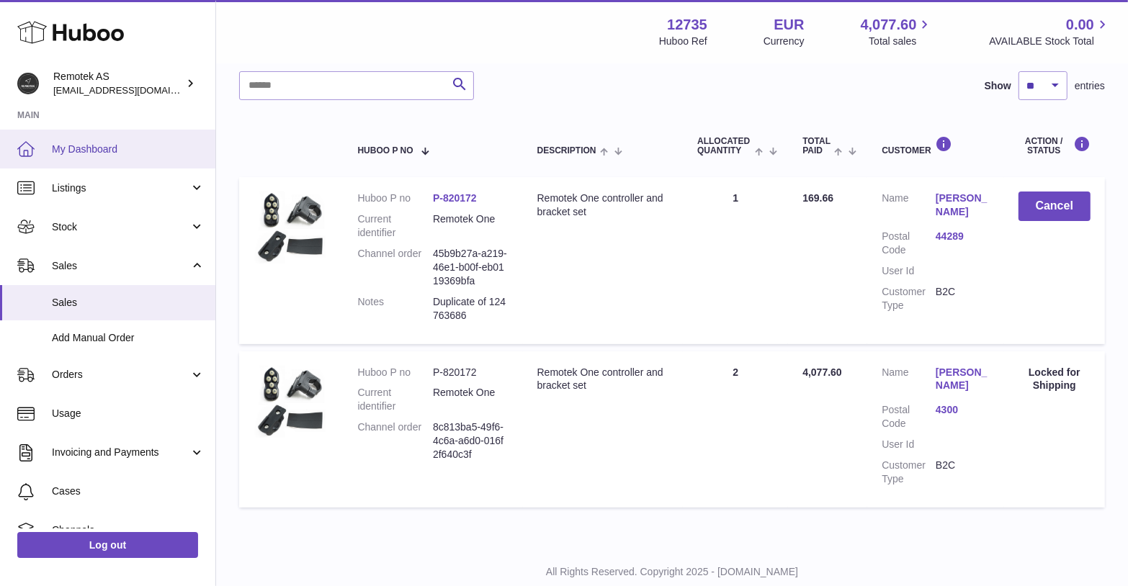
scroll to position [184, 0]
